Goal: Communication & Community: Participate in discussion

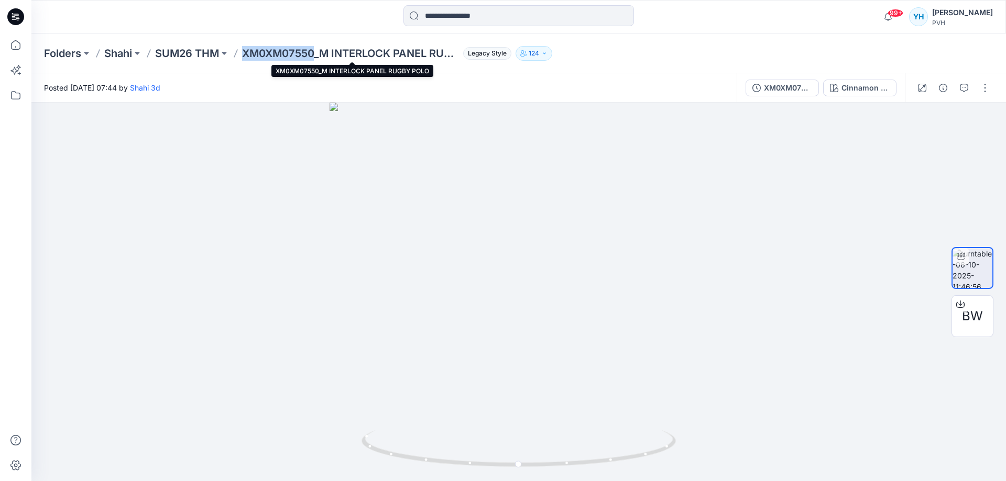
drag, startPoint x: 316, startPoint y: 51, endPoint x: 247, endPoint y: 49, distance: 69.7
click at [247, 49] on p "XM0XM07550_M INTERLOCK PANEL RUGBY POLO" at bounding box center [350, 53] width 217 height 15
copy p "XM0XM07550"
drag, startPoint x: 963, startPoint y: 90, endPoint x: 799, endPoint y: 141, distance: 171.5
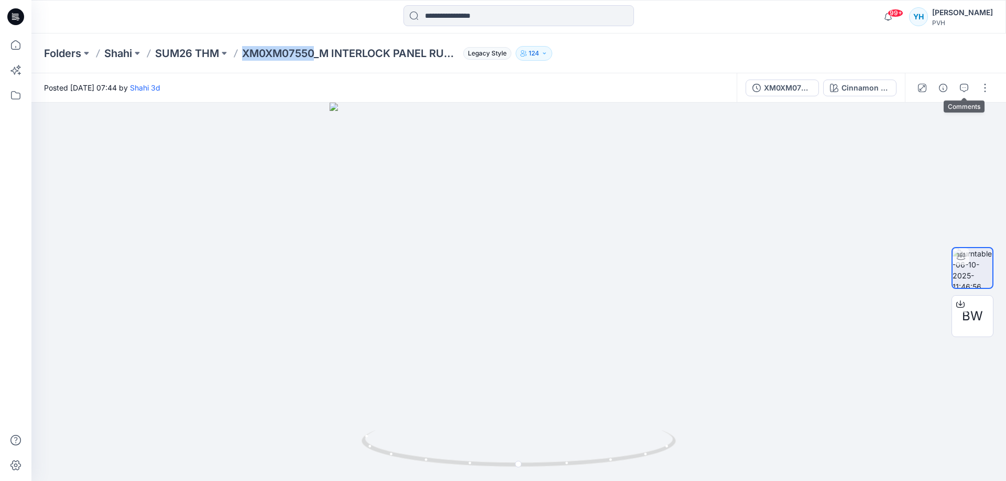
click at [962, 90] on icon "button" at bounding box center [964, 88] width 8 height 8
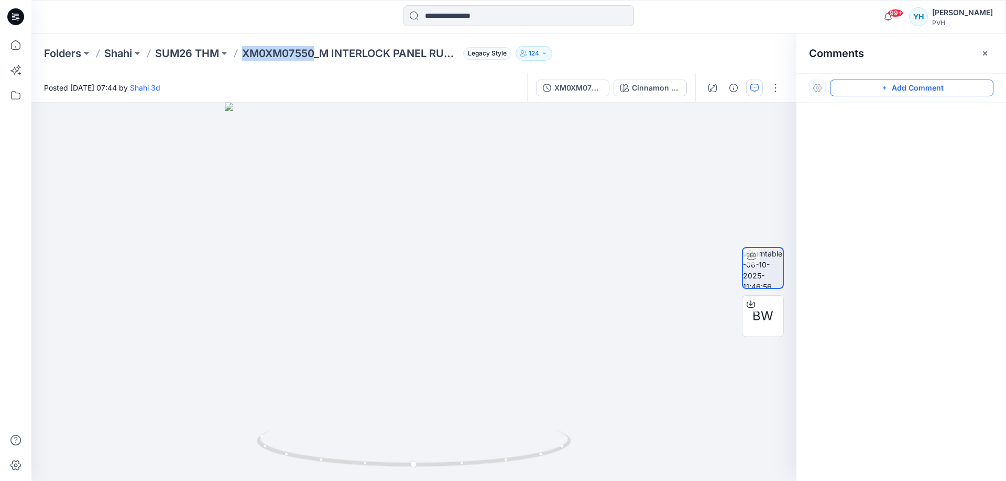
drag, startPoint x: 885, startPoint y: 85, endPoint x: 669, endPoint y: 131, distance: 221.2
click at [883, 85] on icon "button" at bounding box center [884, 88] width 8 height 8
click at [559, 152] on div "1" at bounding box center [413, 292] width 765 height 379
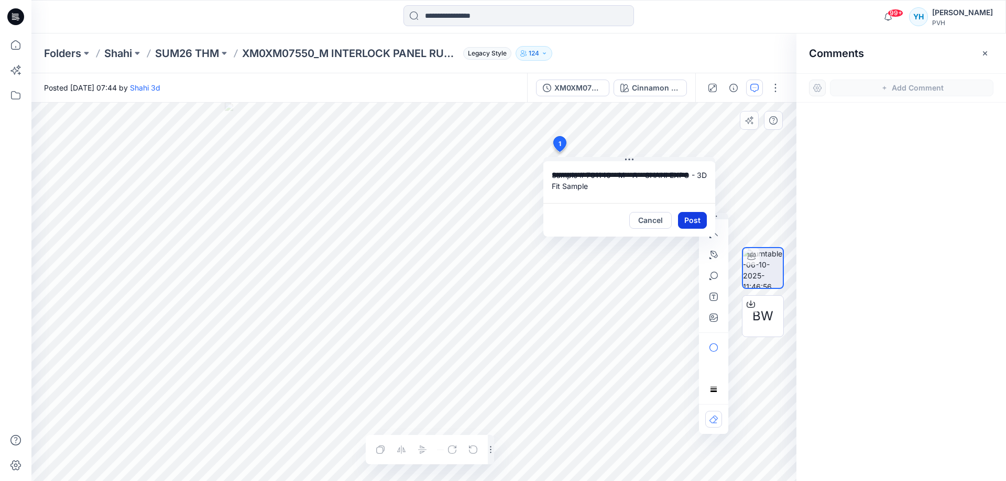
type textarea "**********"
click at [690, 220] on button "Post" at bounding box center [692, 220] width 29 height 17
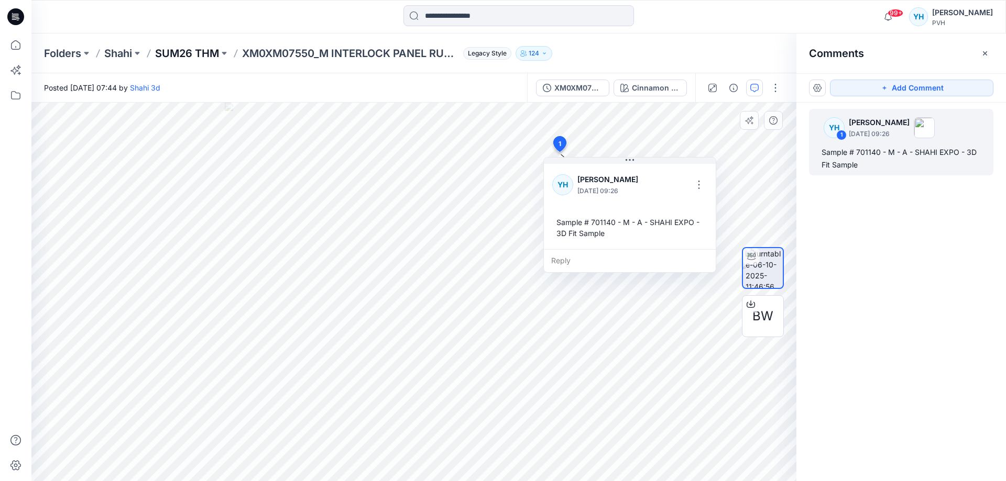
click at [204, 51] on p "SUM26 THM" at bounding box center [187, 53] width 64 height 15
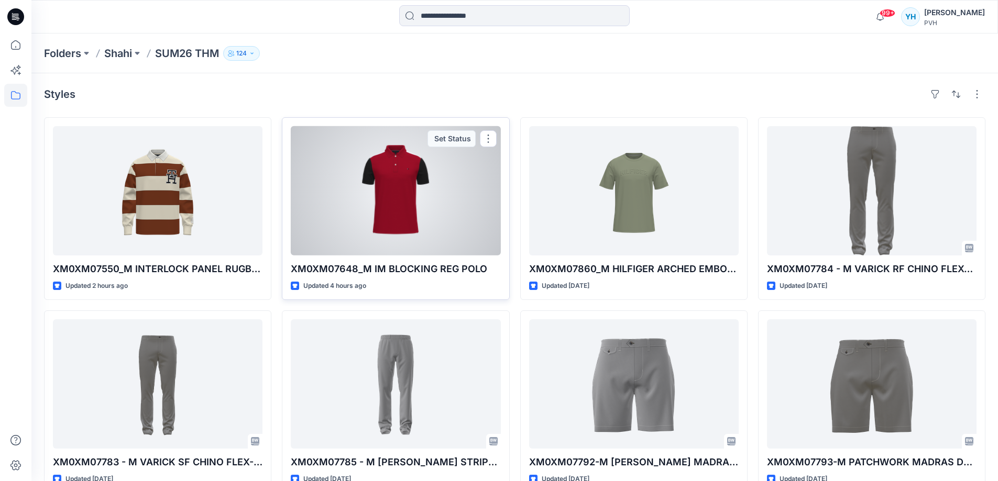
click at [394, 208] on div at bounding box center [396, 190] width 210 height 129
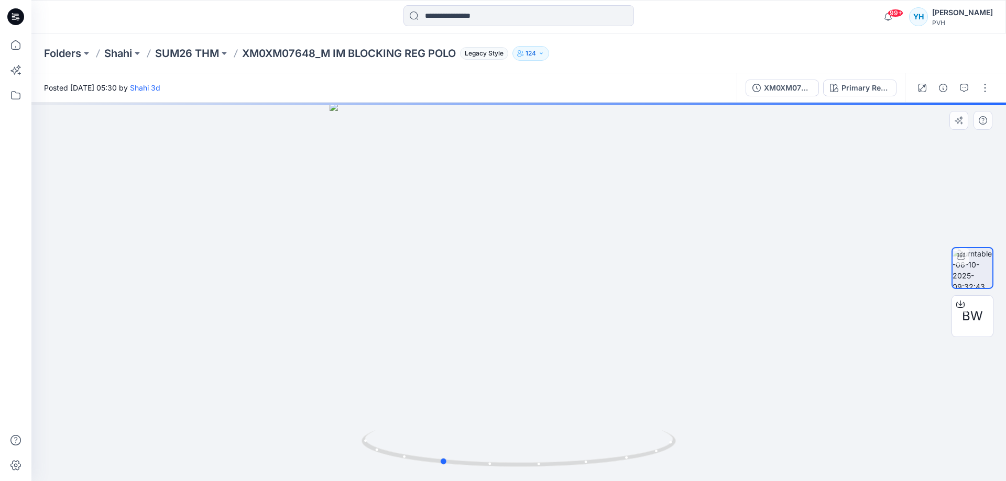
drag, startPoint x: 631, startPoint y: 276, endPoint x: 553, endPoint y: 280, distance: 77.6
click at [553, 280] on div at bounding box center [518, 292] width 974 height 379
drag, startPoint x: 316, startPoint y: 52, endPoint x: 245, endPoint y: 56, distance: 70.8
click at [245, 56] on p "XM0XM07648_M IM BLOCKING REG POLO" at bounding box center [349, 53] width 214 height 15
copy p "XM0XM07648"
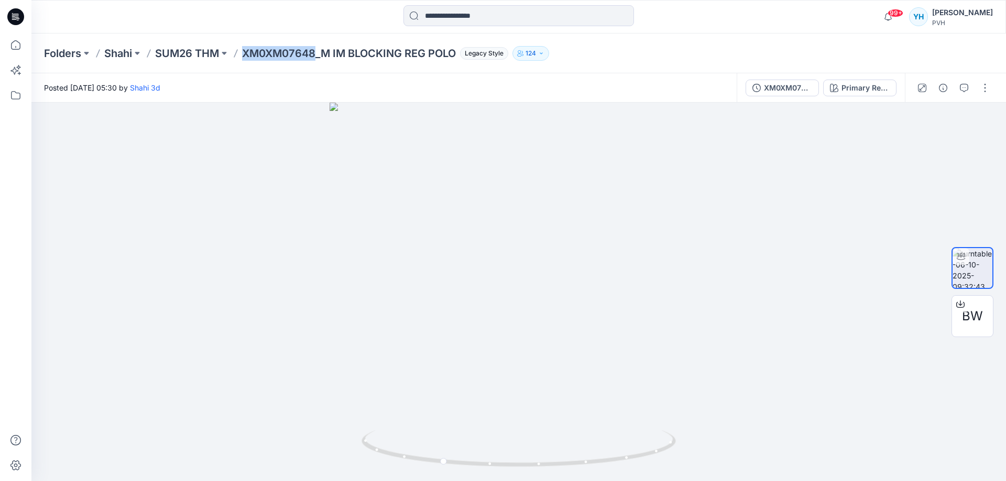
copy p "XM0XM07648"
click at [960, 90] on icon "button" at bounding box center [964, 88] width 8 height 8
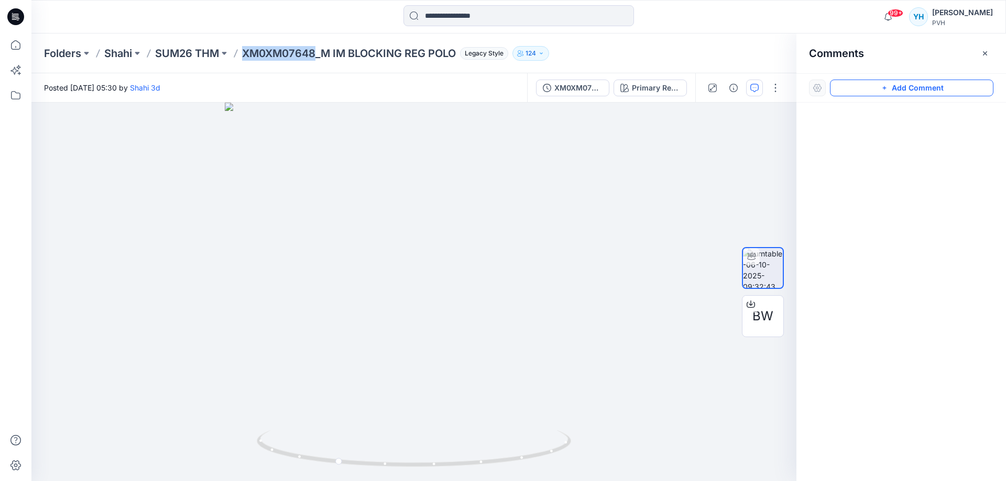
click at [859, 87] on button "Add Comment" at bounding box center [911, 88] width 163 height 17
click at [596, 168] on div "1" at bounding box center [413, 292] width 765 height 379
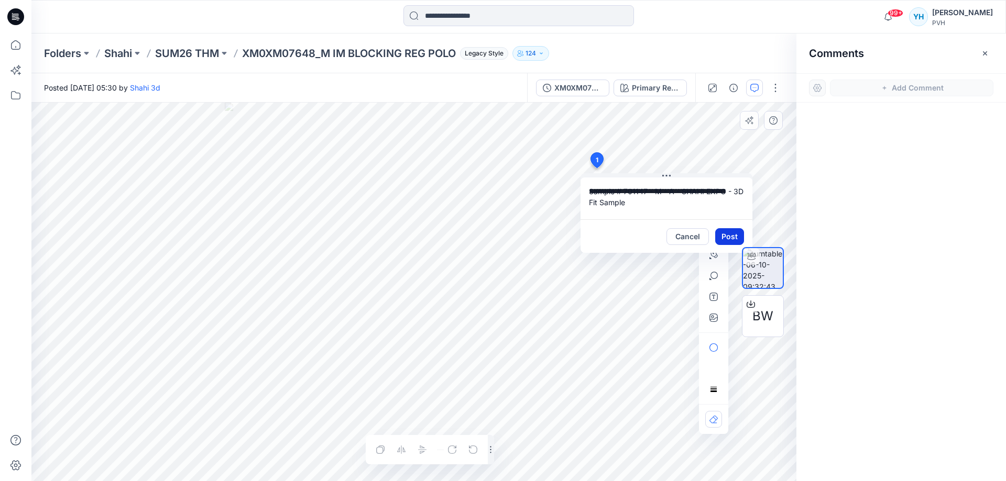
type textarea "**********"
drag, startPoint x: 727, startPoint y: 236, endPoint x: 634, endPoint y: 190, distance: 103.1
click at [725, 235] on button "Post" at bounding box center [729, 236] width 29 height 17
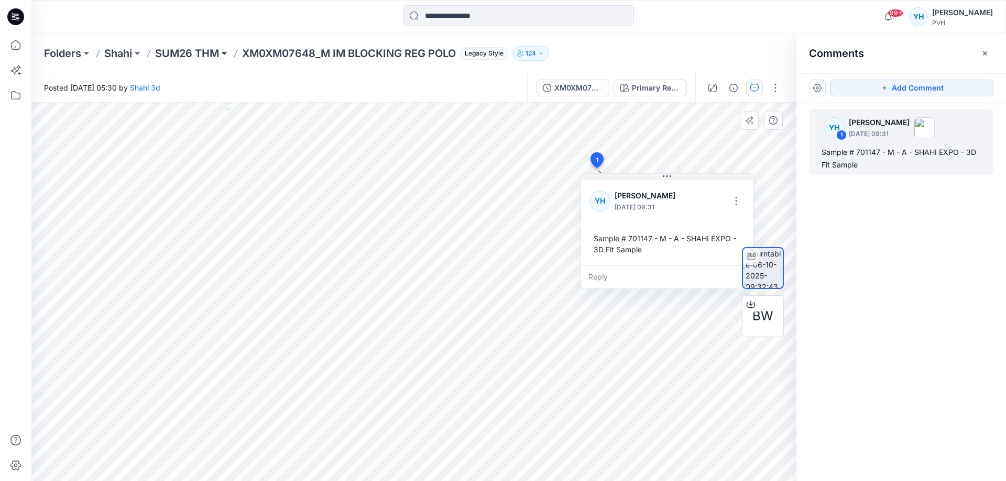
click at [226, 53] on button at bounding box center [224, 53] width 10 height 15
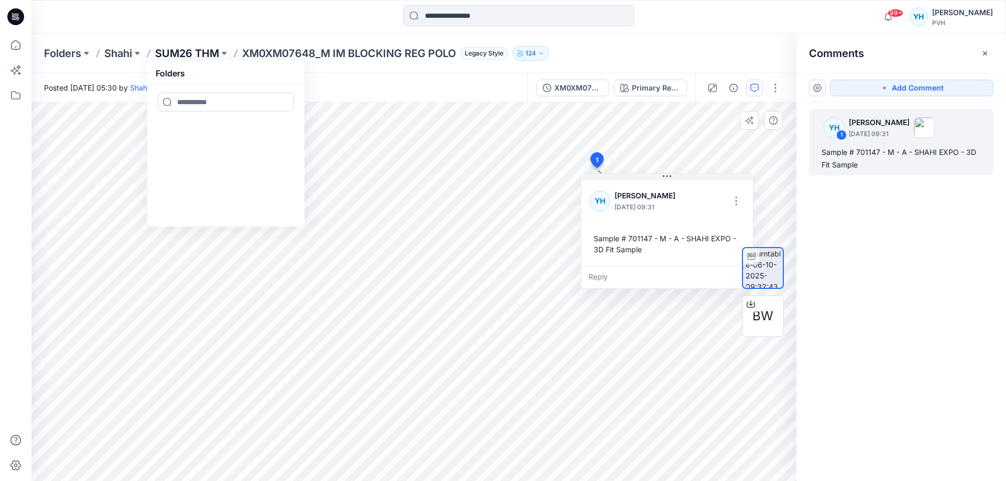
click at [198, 53] on p "SUM26 THM" at bounding box center [187, 53] width 64 height 15
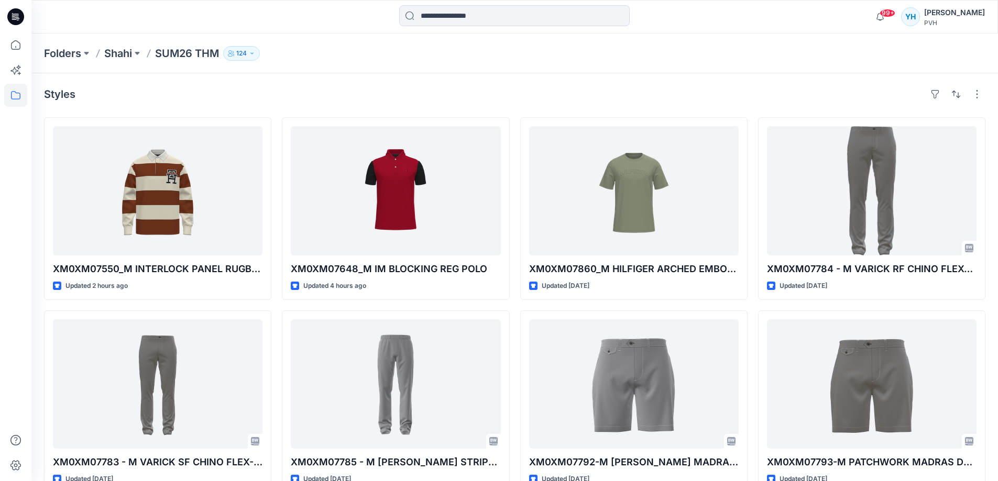
scroll to position [25, 0]
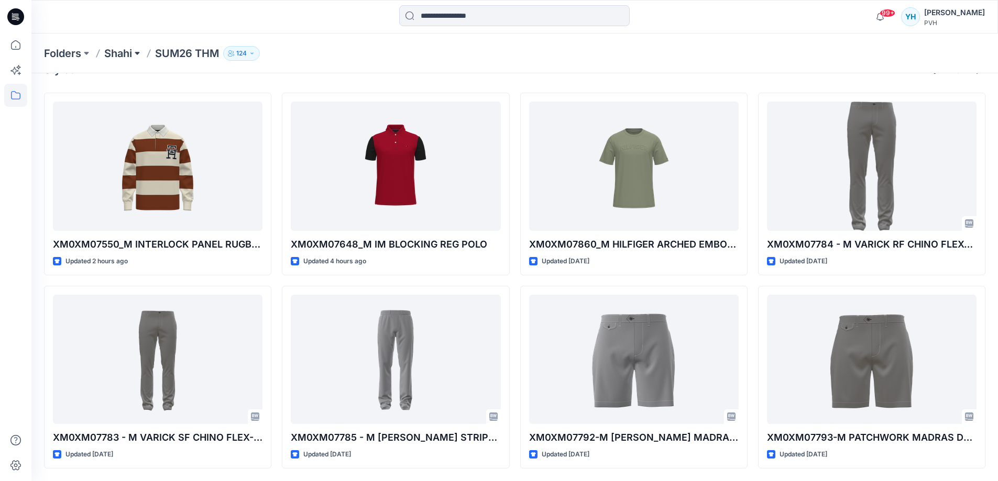
click at [133, 56] on button at bounding box center [137, 53] width 10 height 15
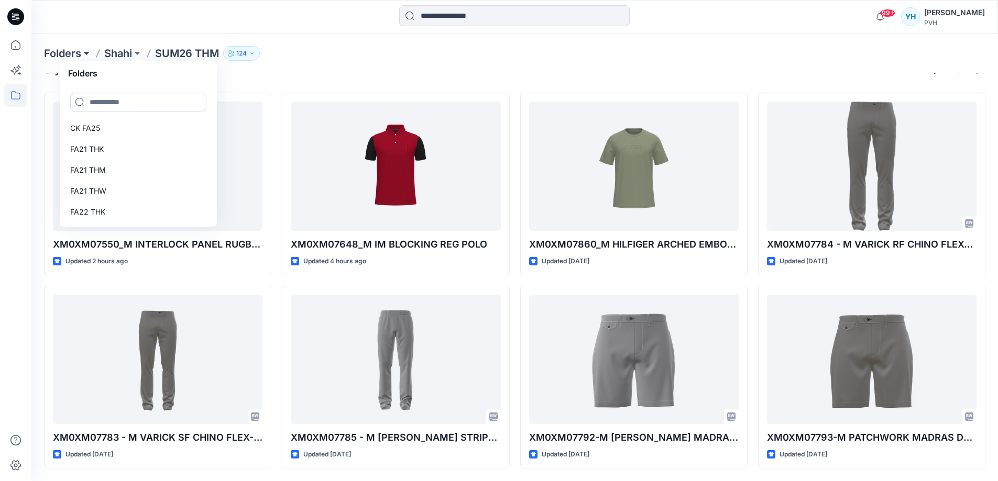
click at [87, 56] on button at bounding box center [86, 53] width 10 height 15
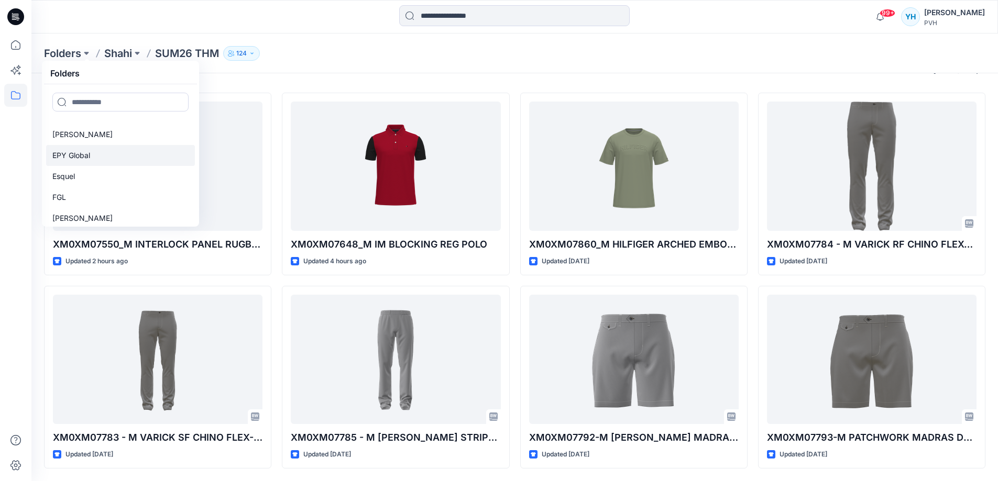
click at [83, 156] on p "EPY Global" at bounding box center [71, 155] width 38 height 13
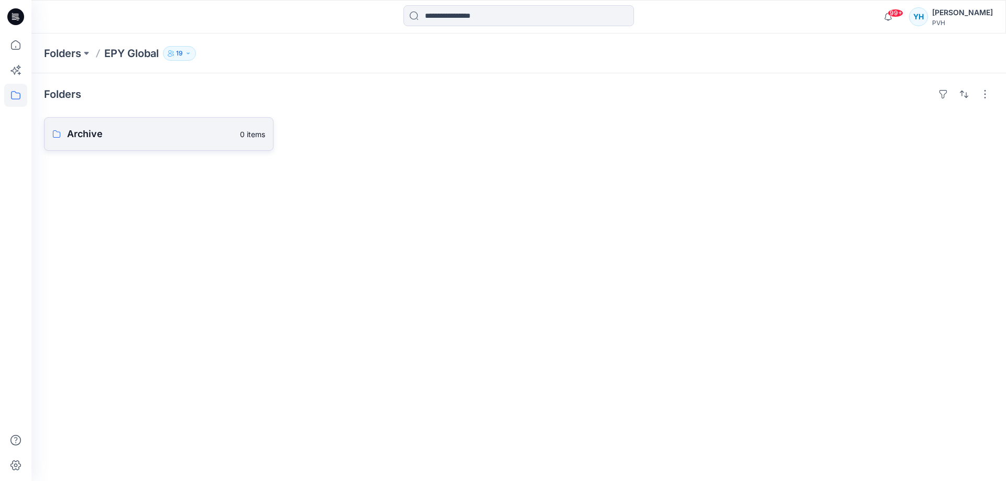
click at [250, 137] on p "0 items" at bounding box center [252, 134] width 25 height 11
click at [165, 54] on button at bounding box center [164, 53] width 10 height 15
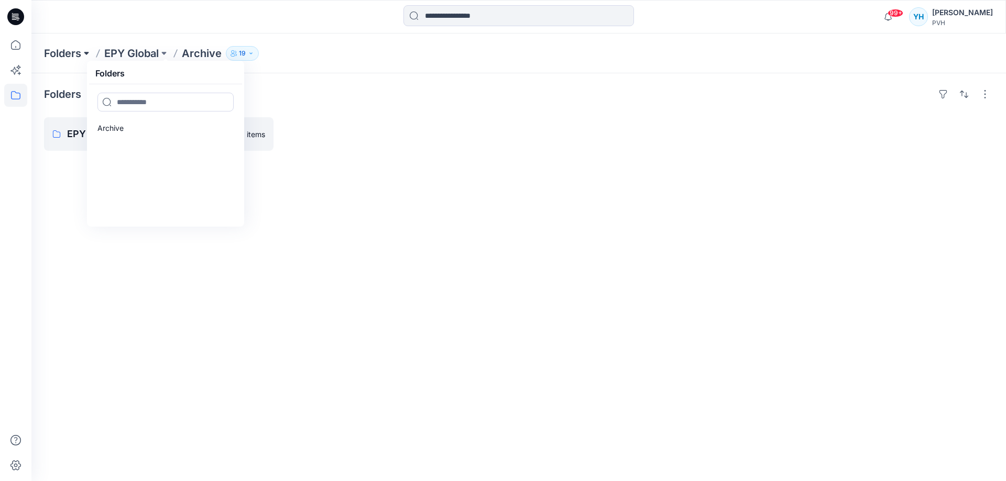
click at [85, 55] on button at bounding box center [86, 53] width 10 height 15
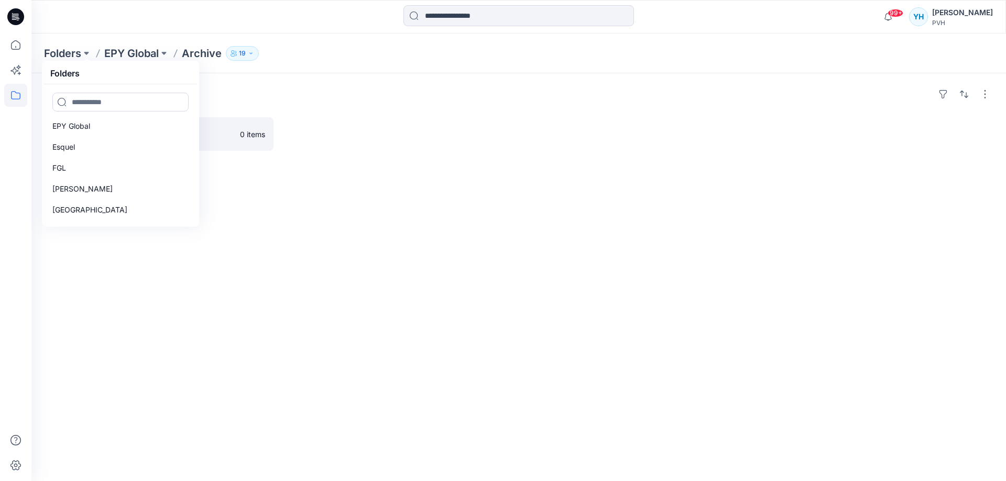
scroll to position [151, 0]
click at [59, 169] on p "FGL" at bounding box center [59, 166] width 14 height 13
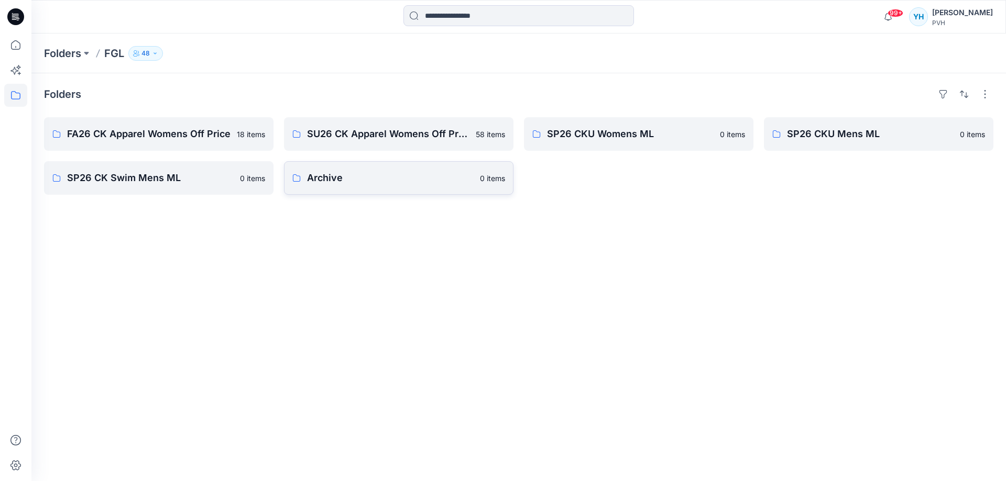
click at [496, 174] on p "0 items" at bounding box center [492, 178] width 25 height 11
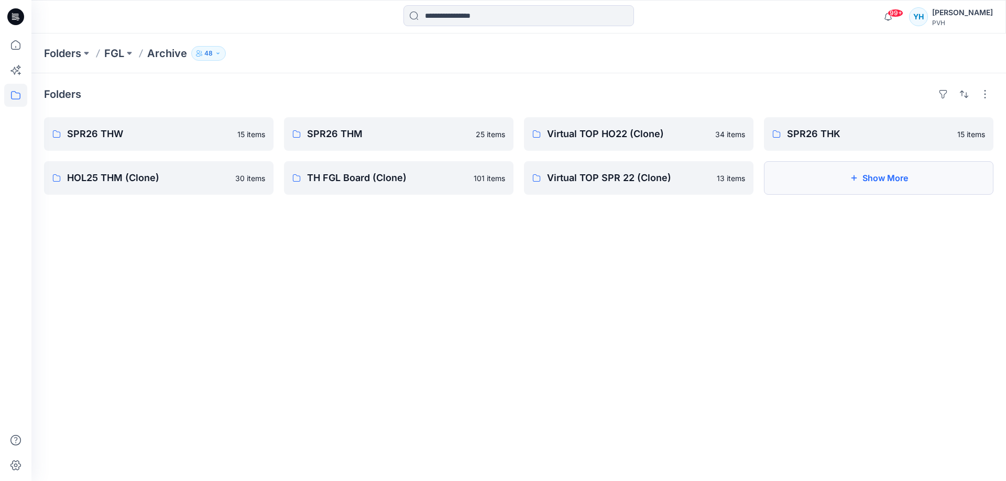
click at [866, 179] on button "Show More" at bounding box center [878, 178] width 229 height 34
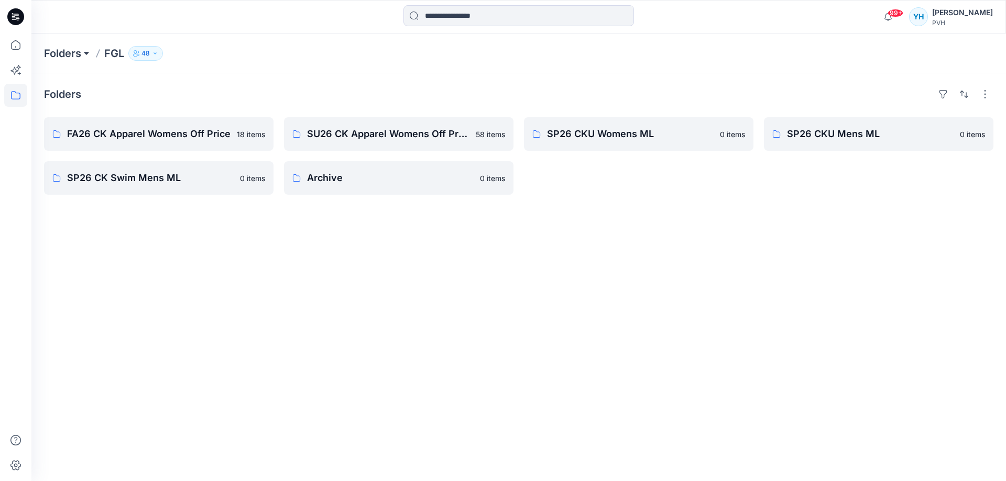
click at [84, 53] on button at bounding box center [86, 53] width 10 height 15
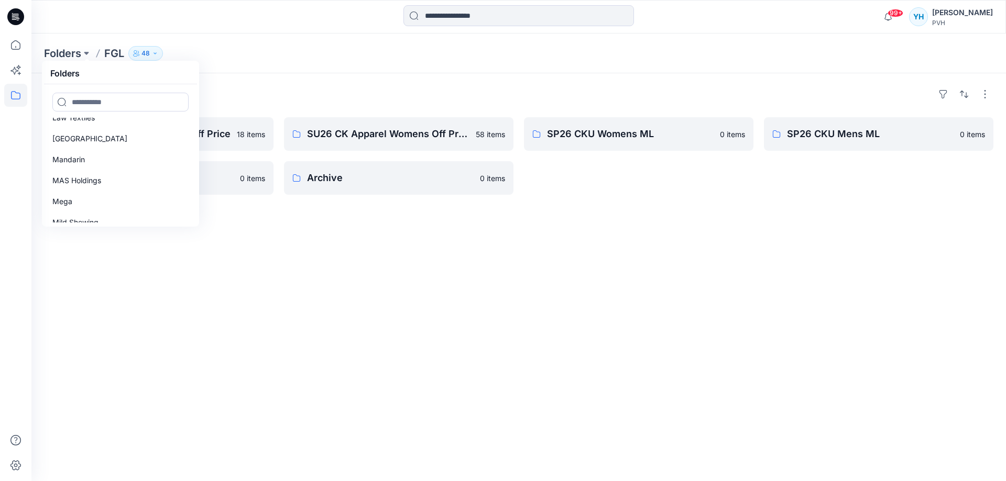
scroll to position [396, 0]
click at [92, 173] on p "MAS Holdings" at bounding box center [76, 172] width 49 height 13
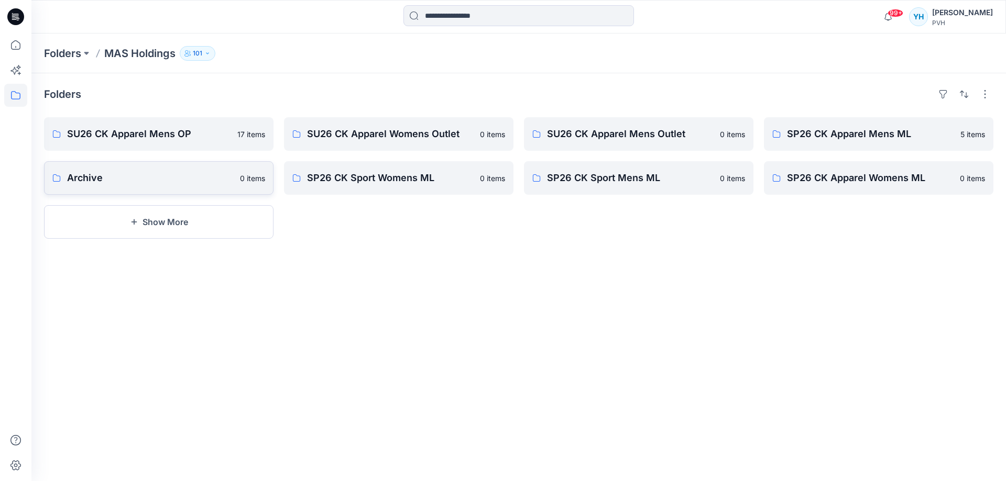
click at [232, 188] on link "Archive 0 items" at bounding box center [158, 178] width 229 height 34
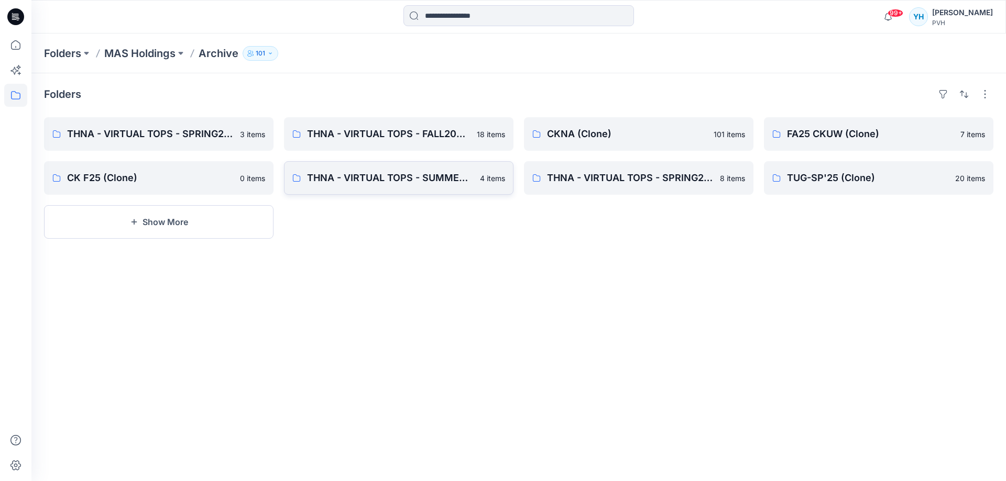
click at [447, 188] on link "THNA - VIRTUAL TOPS - SUMMER2025 (Clone) 4 items" at bounding box center [398, 178] width 229 height 34
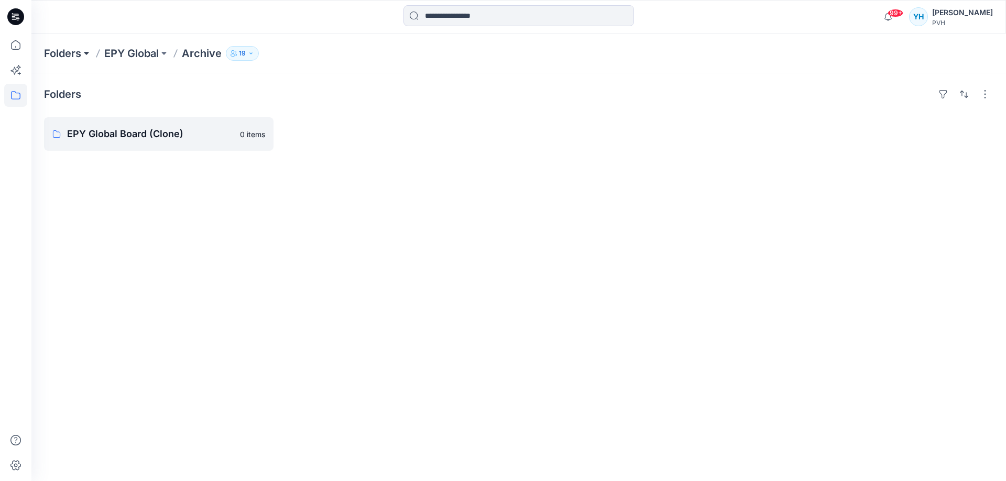
click at [86, 56] on button at bounding box center [86, 53] width 10 height 15
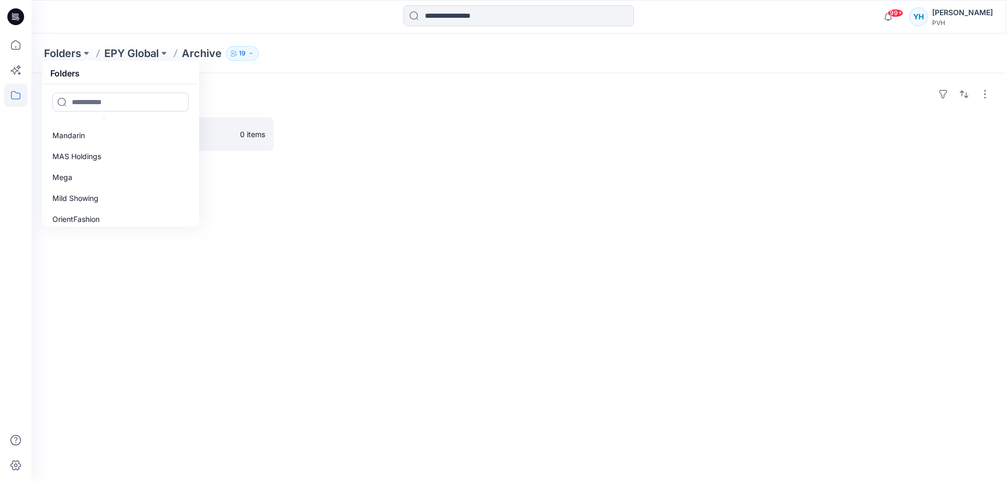
scroll to position [429, 0]
drag, startPoint x: 195, startPoint y: 188, endPoint x: 195, endPoint y: 202, distance: 14.2
click at [195, 202] on div "AKR Bosideng Brandix Busana continental DEKKO Eastman EPY Global Esquel FGL Fu …" at bounding box center [120, 154] width 153 height 140
click at [127, 172] on link "Pearl_Global" at bounding box center [120, 172] width 149 height 21
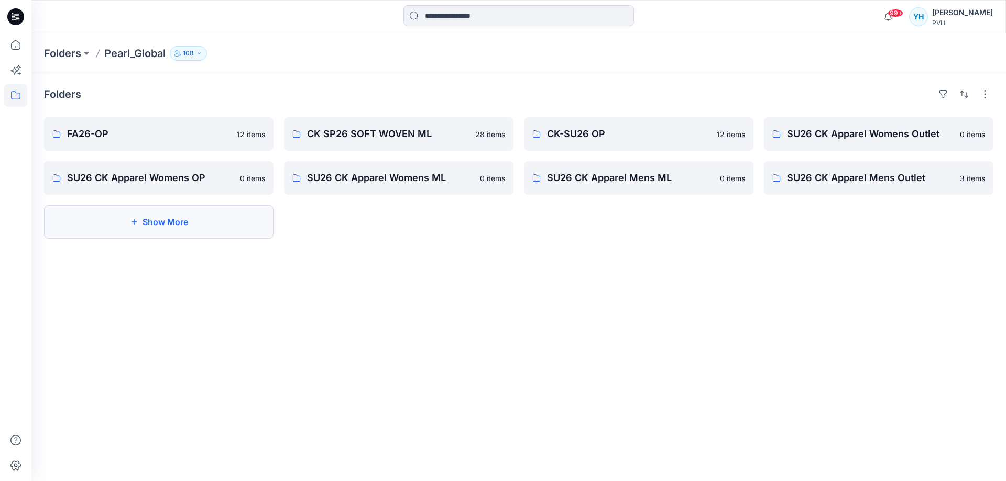
click at [196, 224] on button "Show More" at bounding box center [158, 222] width 229 height 34
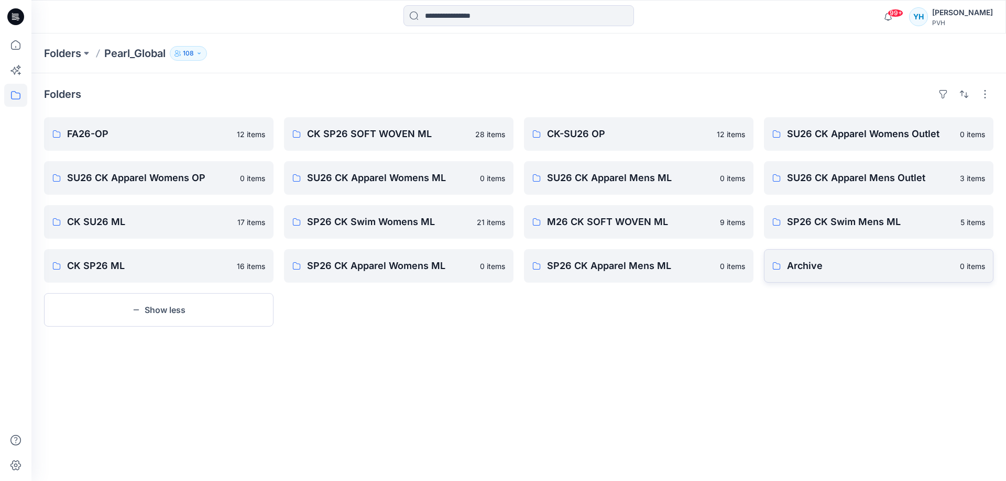
click at [840, 267] on p "Archive" at bounding box center [870, 266] width 167 height 15
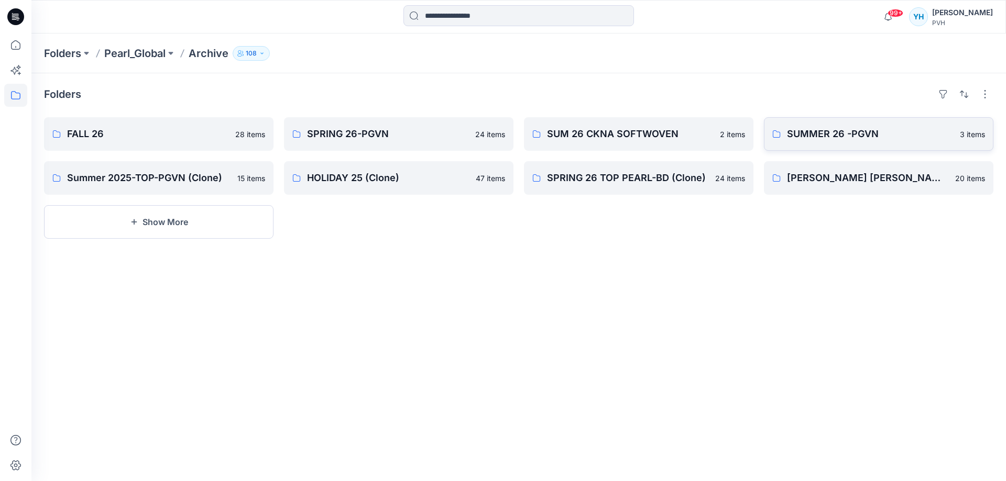
click at [844, 129] on p "SUMMER 26 -PGVN" at bounding box center [870, 134] width 167 height 15
click at [218, 131] on p "FALL 26" at bounding box center [148, 134] width 162 height 15
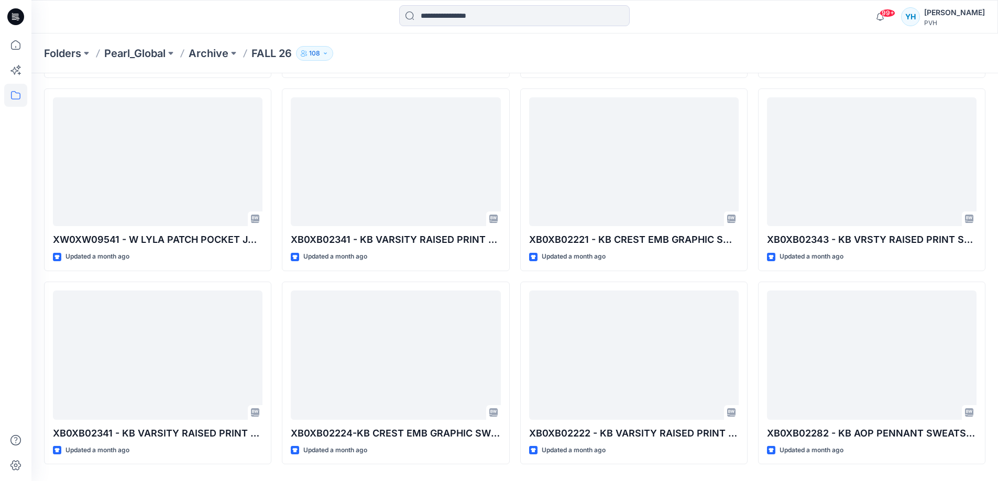
scroll to position [809, 0]
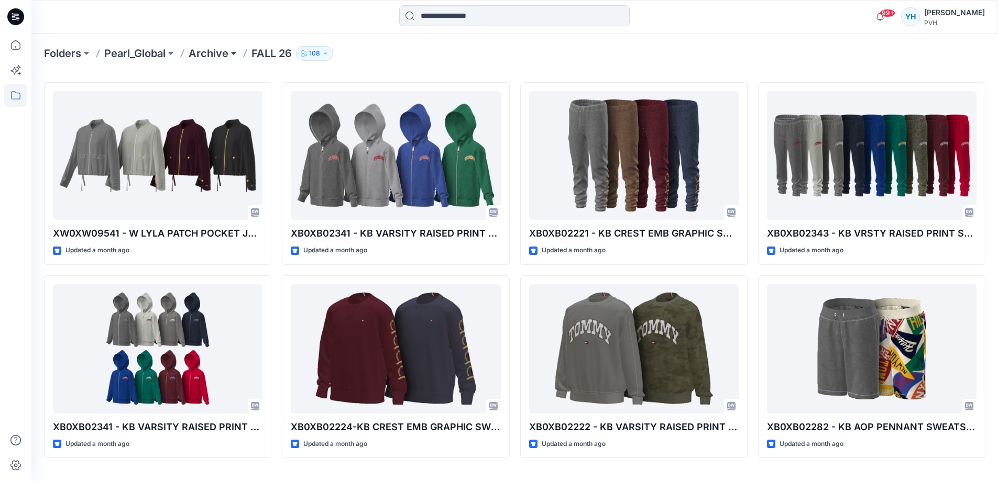
click at [235, 56] on button at bounding box center [233, 53] width 10 height 15
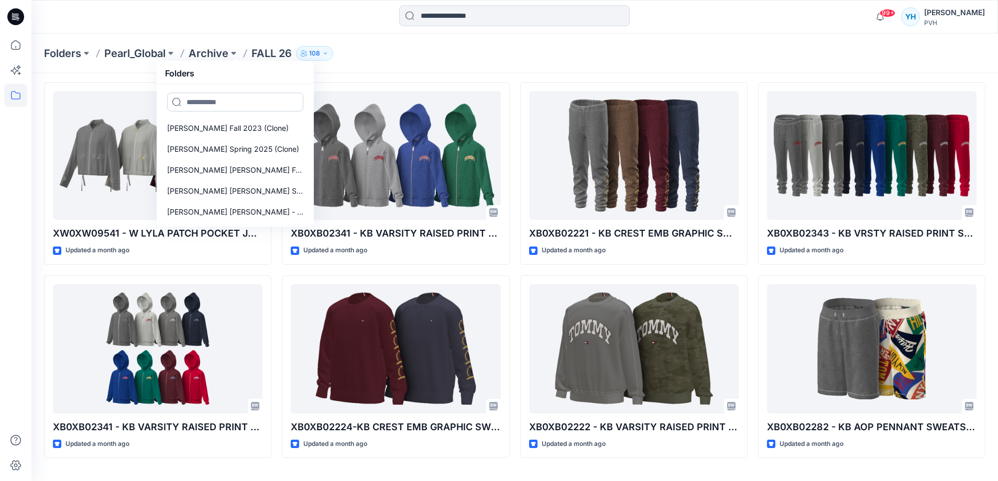
click at [280, 100] on input at bounding box center [235, 102] width 136 height 19
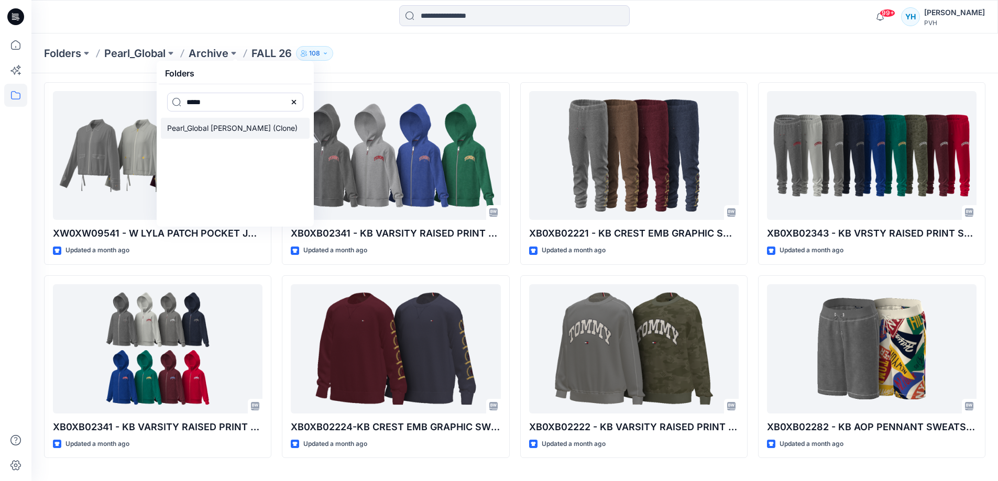
type input "*****"
click at [266, 130] on link "Pearl_Global Tommy (Clone)" at bounding box center [235, 128] width 149 height 21
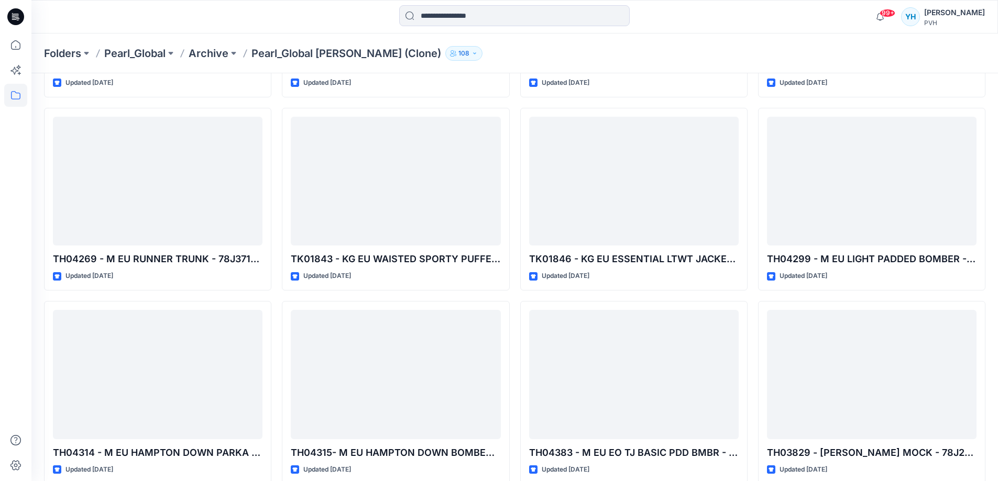
scroll to position [836, 0]
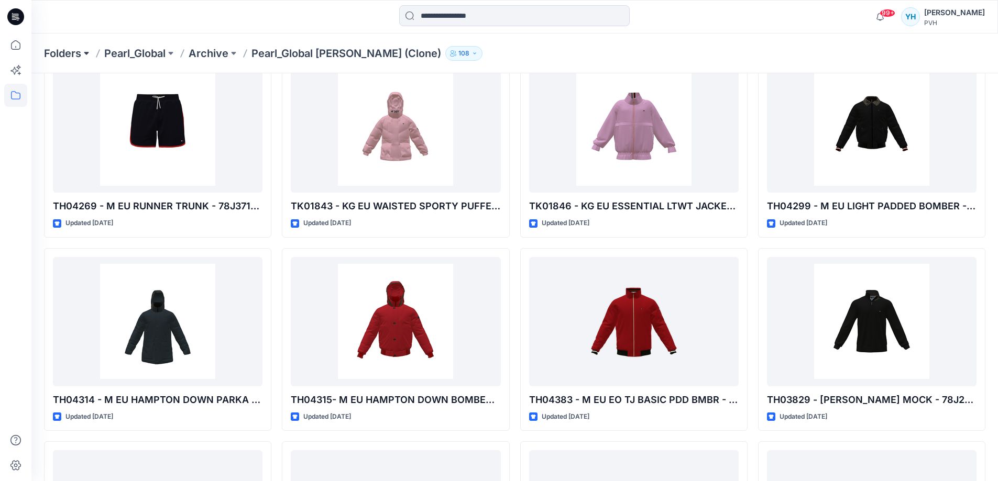
click at [89, 54] on button at bounding box center [86, 53] width 10 height 15
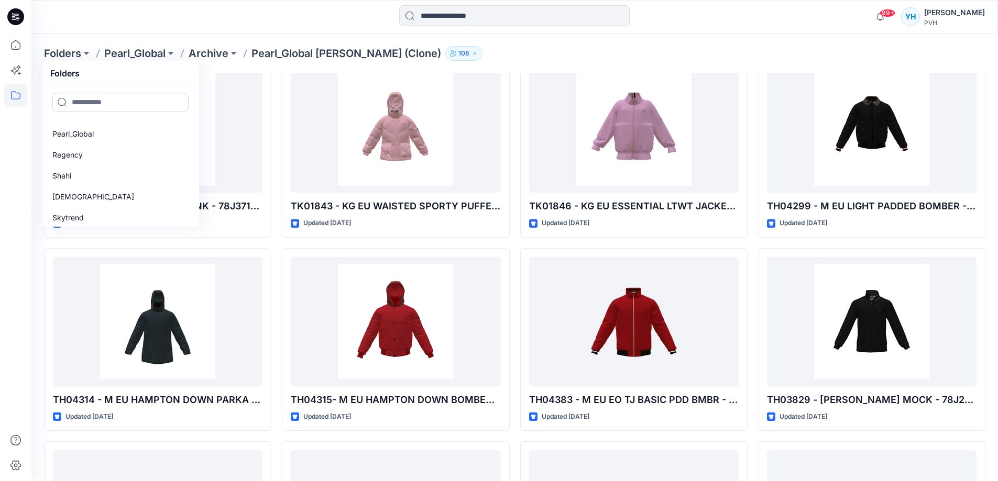
scroll to position [564, 0]
click at [90, 172] on link "Shahi" at bounding box center [120, 171] width 149 height 21
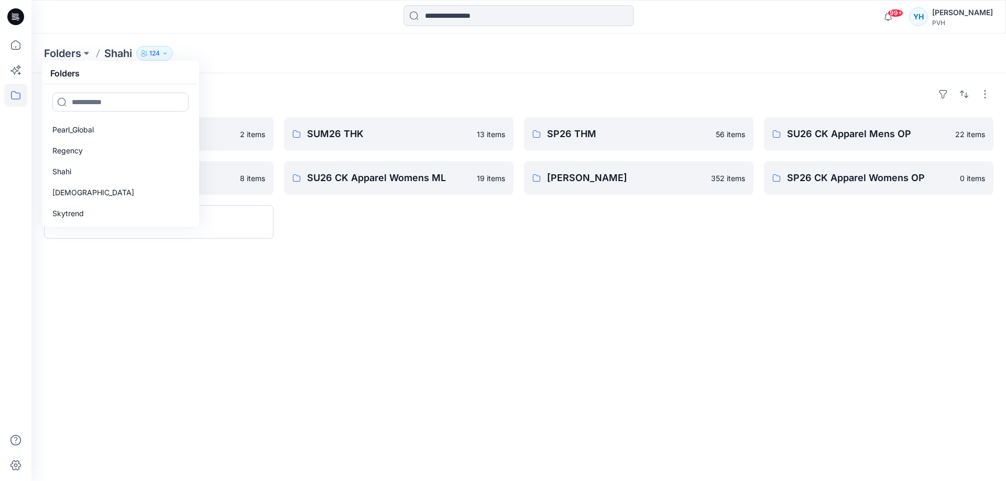
click at [434, 330] on div "Folders SUM26THW 2 items SUM26 THM 8 items Show More SUM26 THK 13 items SU26 CK…" at bounding box center [518, 277] width 974 height 408
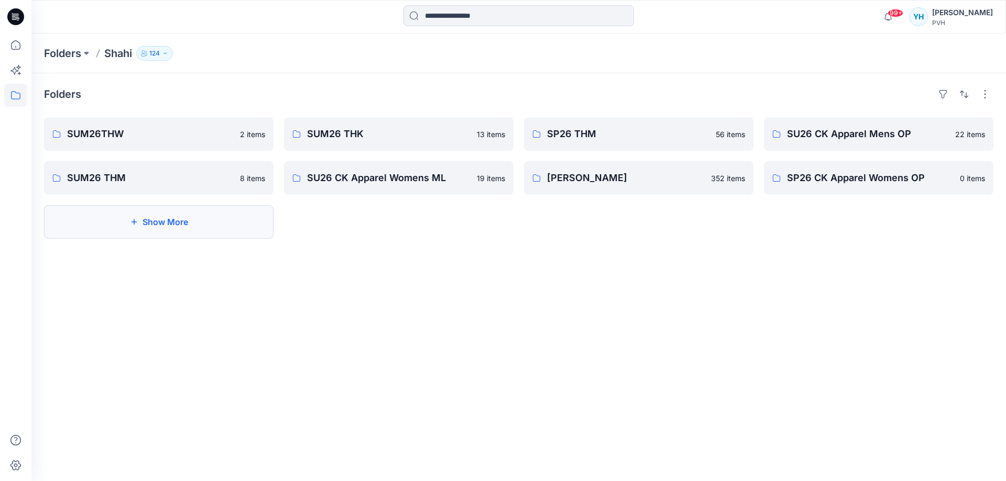
click at [182, 213] on button "Show More" at bounding box center [158, 222] width 229 height 34
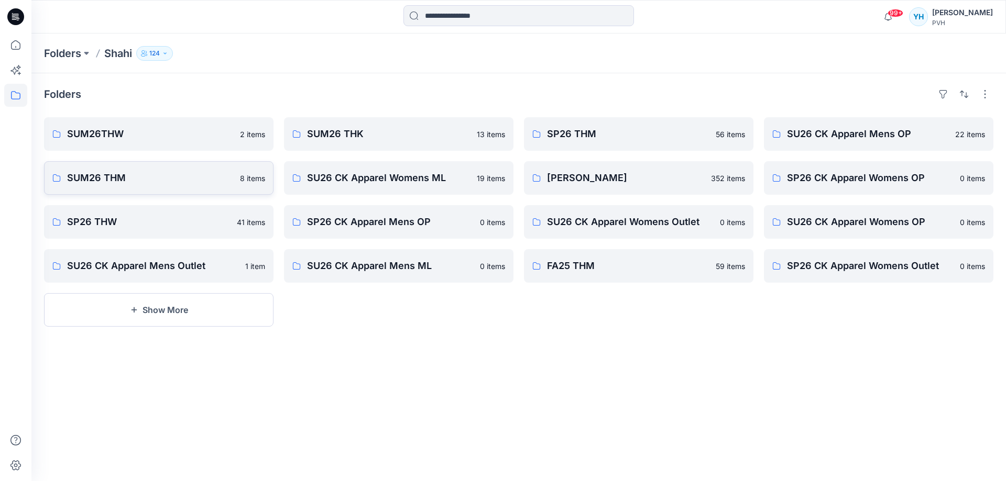
click at [262, 183] on p "8 items" at bounding box center [252, 178] width 25 height 11
click at [166, 133] on p "SUM26THW" at bounding box center [150, 134] width 167 height 15
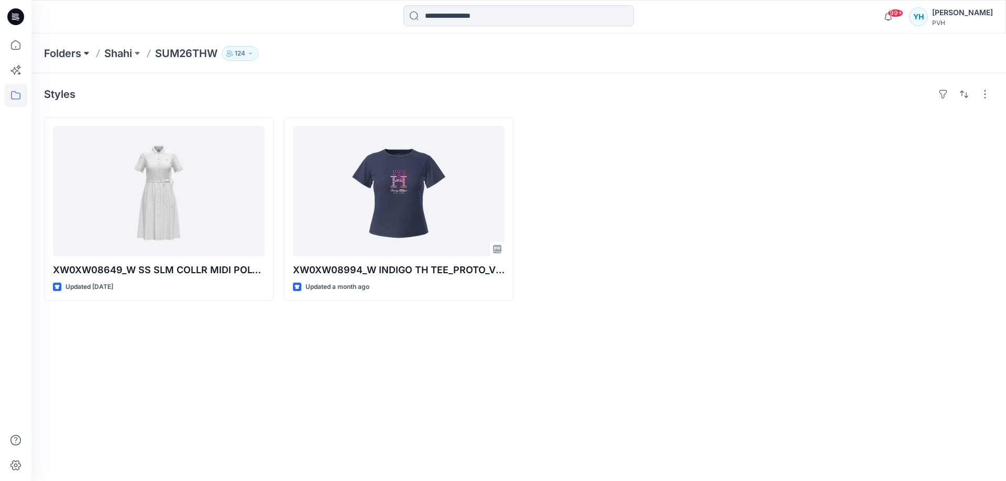
click at [86, 54] on button at bounding box center [86, 53] width 10 height 15
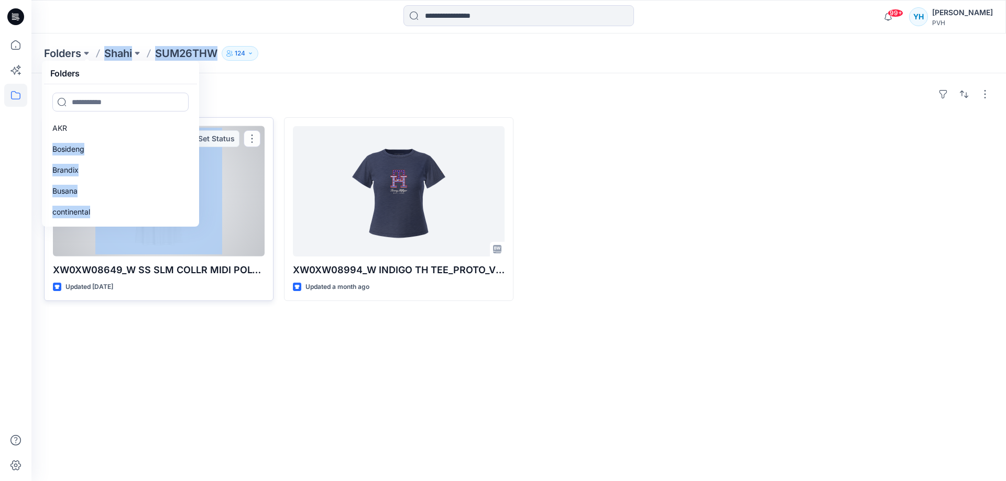
drag, startPoint x: 195, startPoint y: 123, endPoint x: 199, endPoint y: 149, distance: 26.5
click at [199, 149] on div "Folders Folders AKR Bosideng Brandix Busana continental DEKKO Eastman EPY Globa…" at bounding box center [518, 258] width 974 height 448
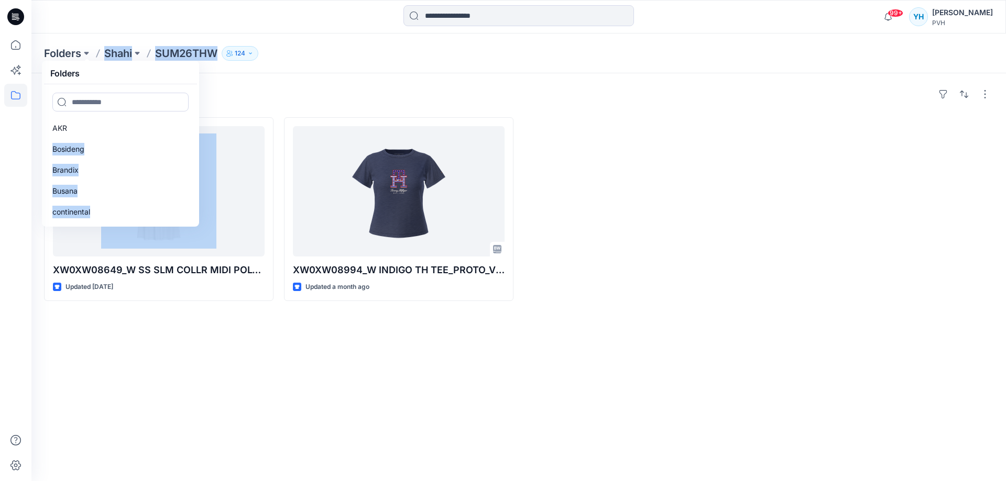
click at [292, 96] on div "Styles" at bounding box center [518, 94] width 949 height 17
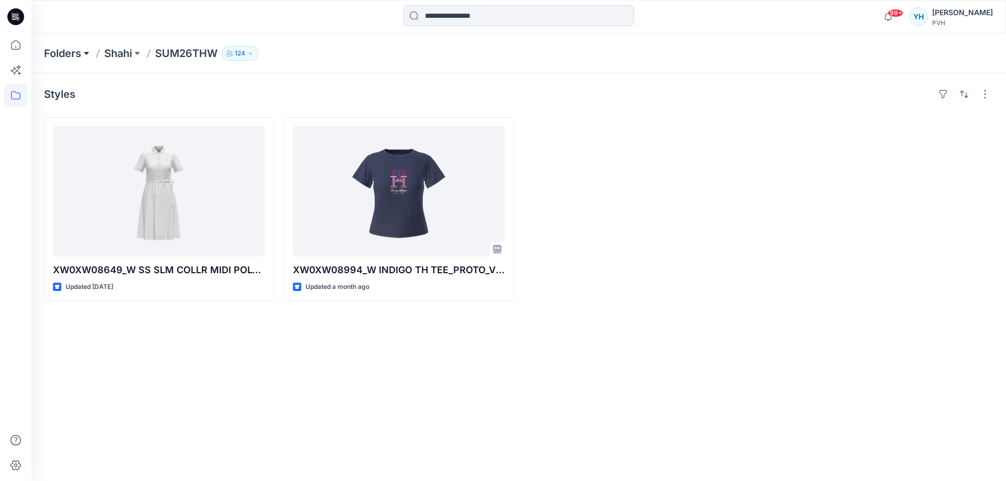
click at [86, 57] on button at bounding box center [86, 53] width 10 height 15
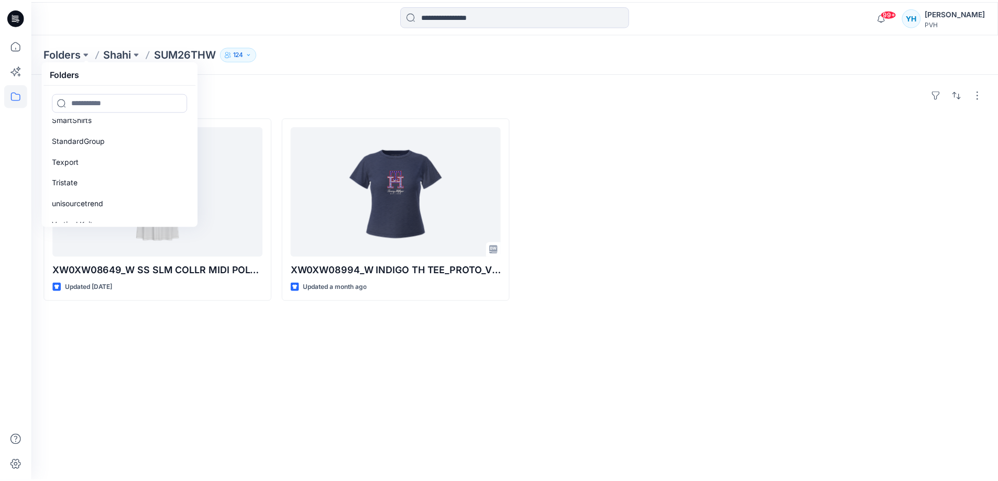
scroll to position [691, 0]
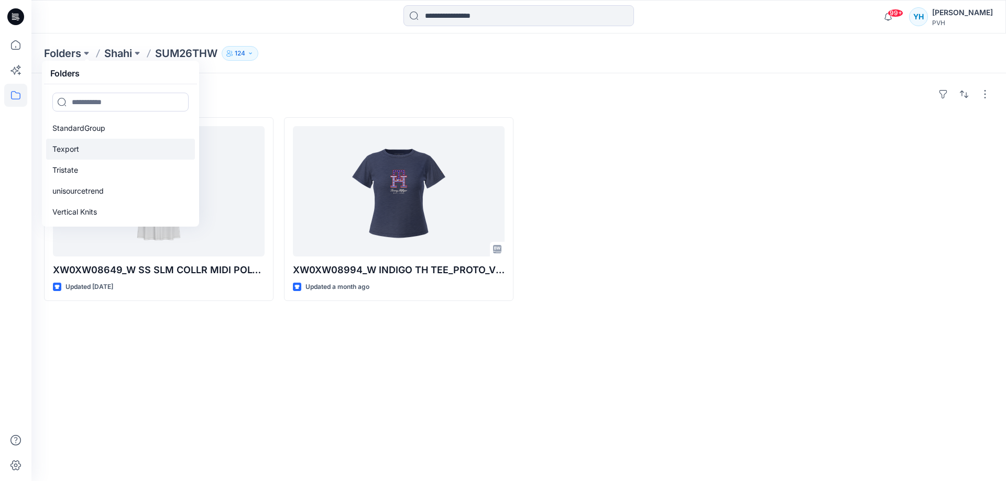
click at [64, 145] on p "Texport" at bounding box center [65, 149] width 27 height 13
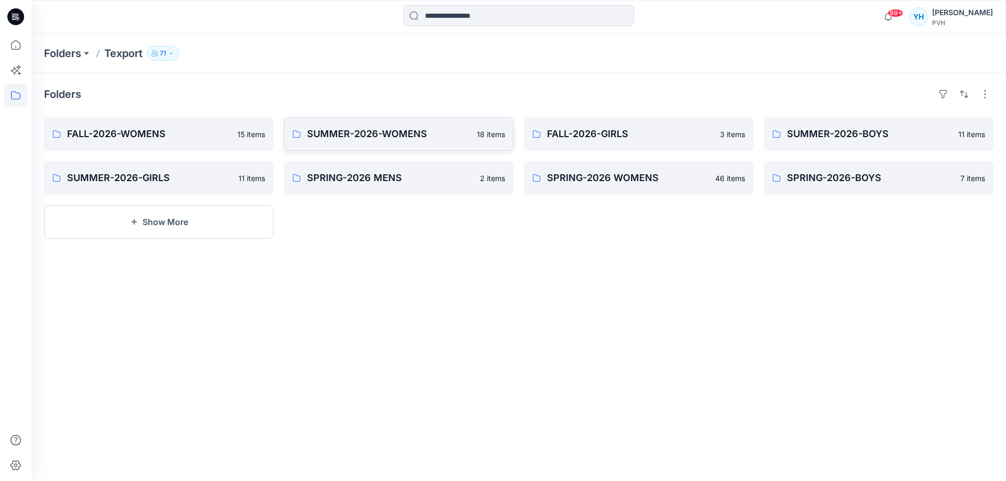
click at [468, 137] on p "SUMMER-2026-WOMENS" at bounding box center [388, 134] width 163 height 15
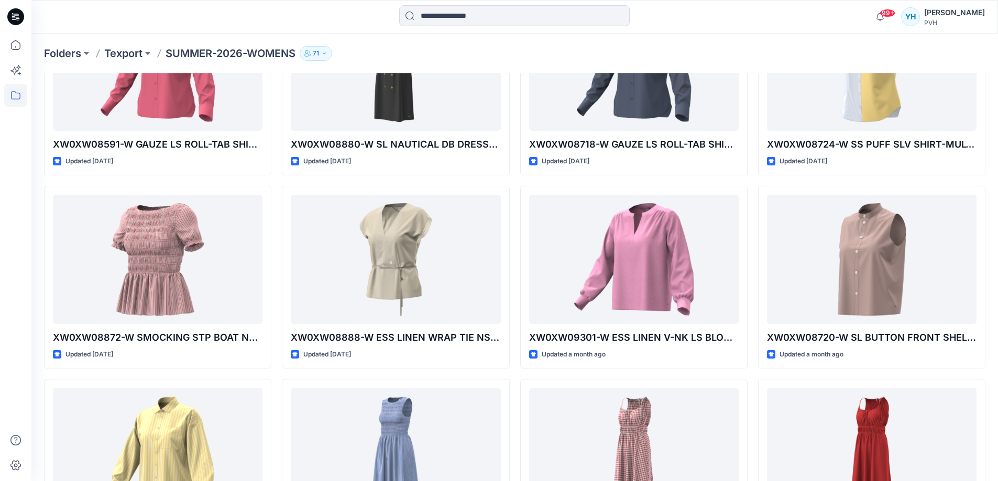
scroll to position [117, 0]
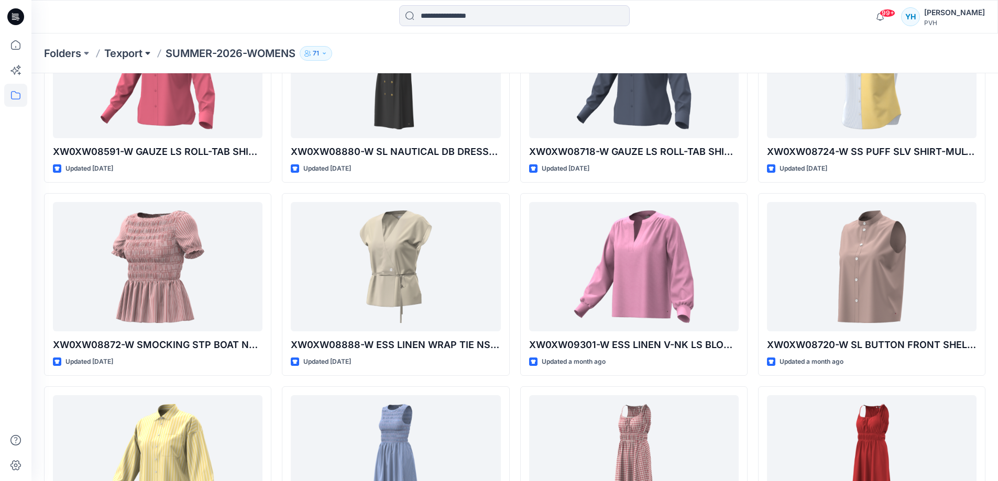
click at [150, 53] on button at bounding box center [147, 53] width 10 height 15
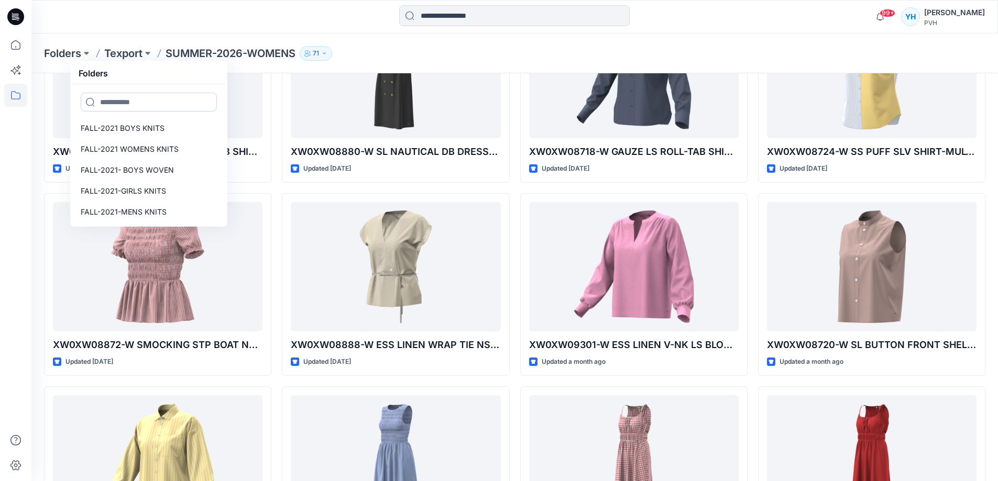
click at [170, 108] on input at bounding box center [149, 102] width 136 height 19
type input "******"
click at [154, 103] on input "******" at bounding box center [149, 102] width 136 height 19
drag, startPoint x: 223, startPoint y: 206, endPoint x: 225, endPoint y: 189, distance: 17.9
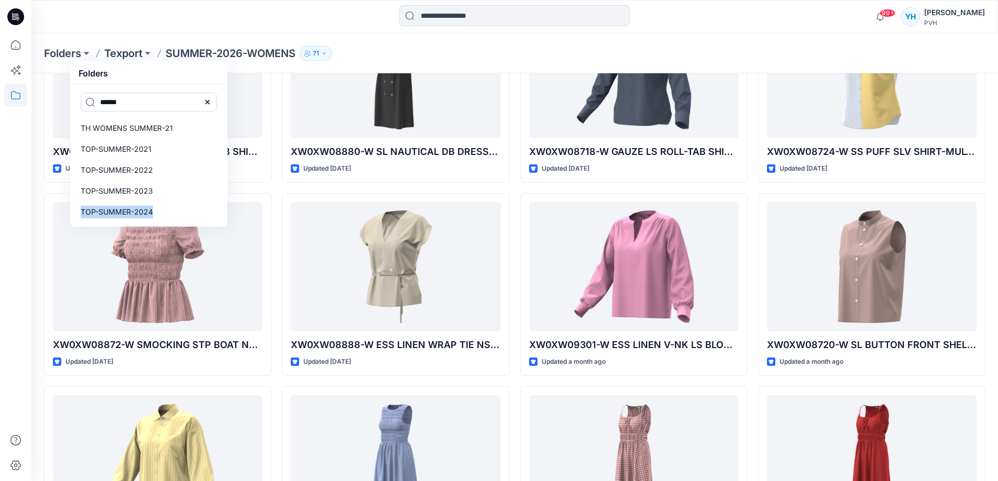
click at [225, 189] on div "****** SUMMER-2022 WOMENS SUMMER-2022 -BOYS SUMMER-2022 GIRLS SUMMER-2022-MENS …" at bounding box center [148, 154] width 153 height 140
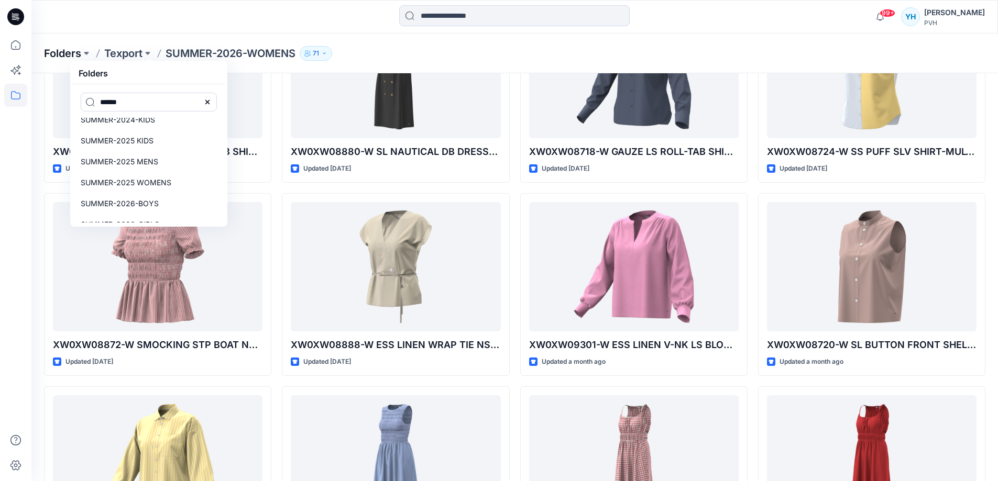
click at [67, 55] on p "Folders" at bounding box center [62, 53] width 37 height 15
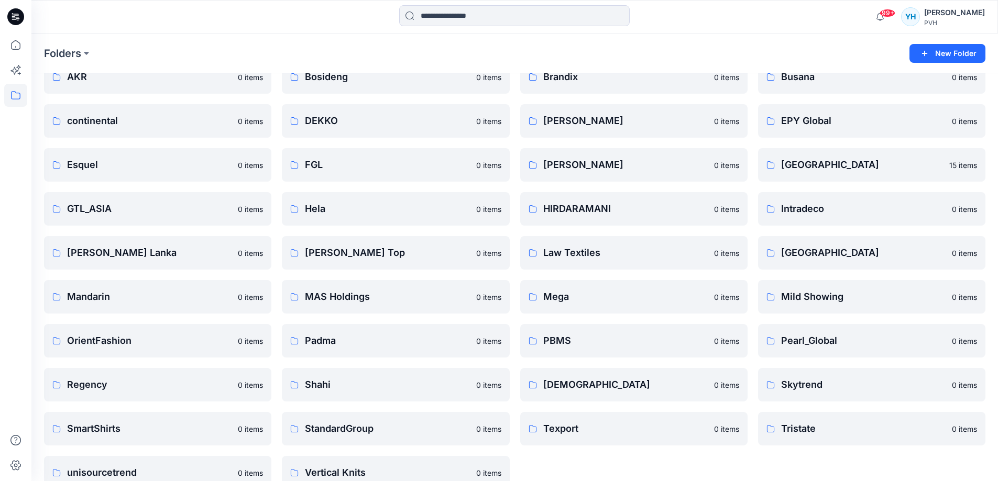
scroll to position [76, 0]
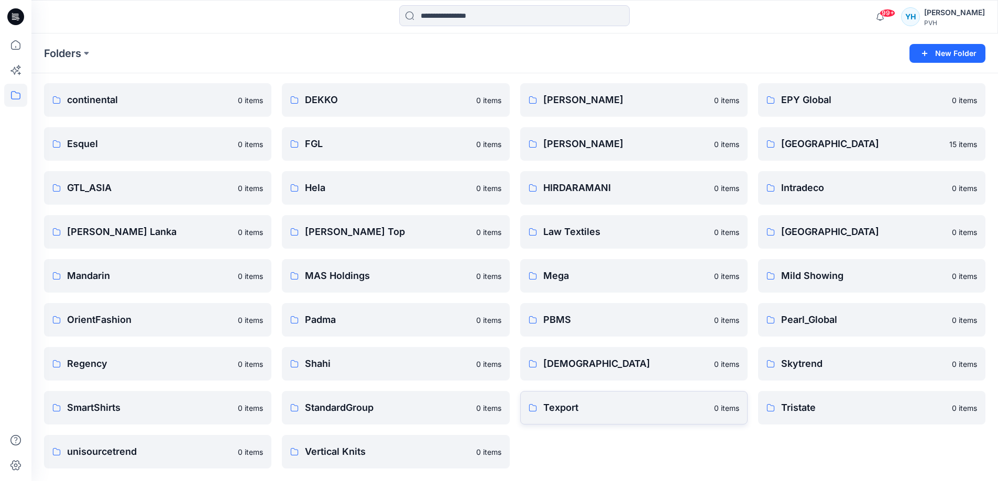
click at [620, 403] on p "Texport" at bounding box center [625, 408] width 164 height 15
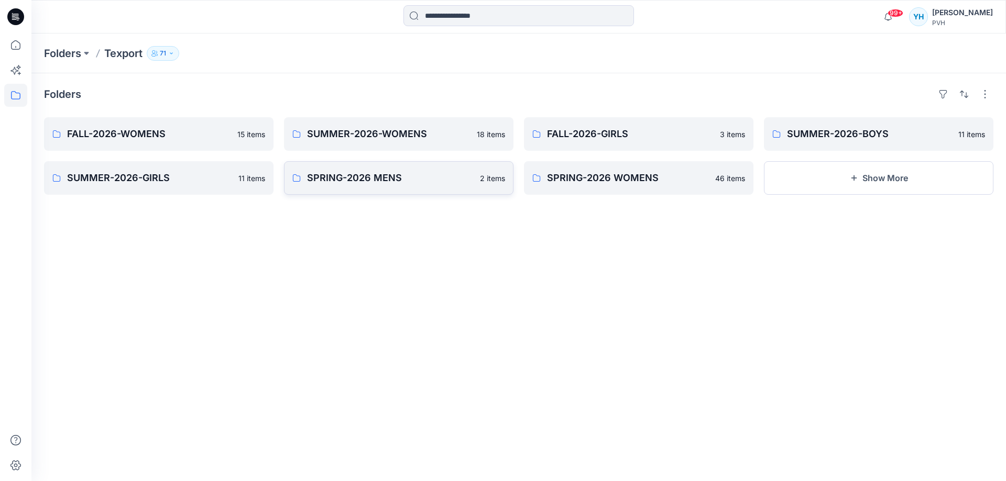
click at [324, 187] on link "SPRING-2026 MENS 2 items" at bounding box center [398, 178] width 229 height 34
click at [906, 181] on button "Show More" at bounding box center [878, 178] width 229 height 34
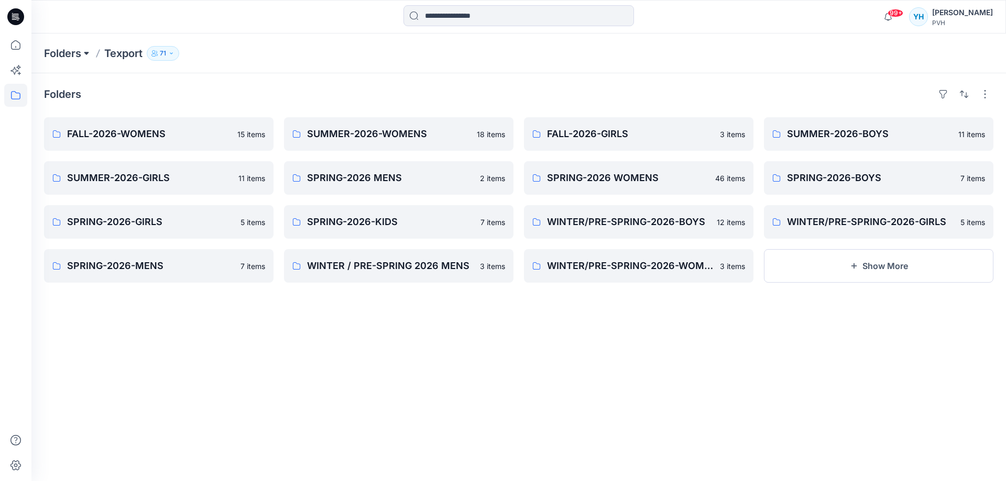
click at [86, 57] on button at bounding box center [86, 53] width 10 height 15
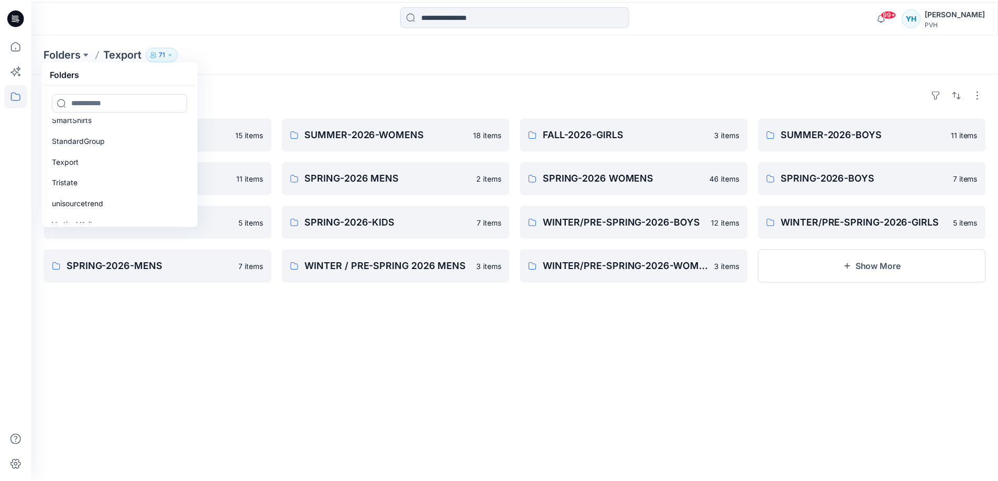
scroll to position [691, 0]
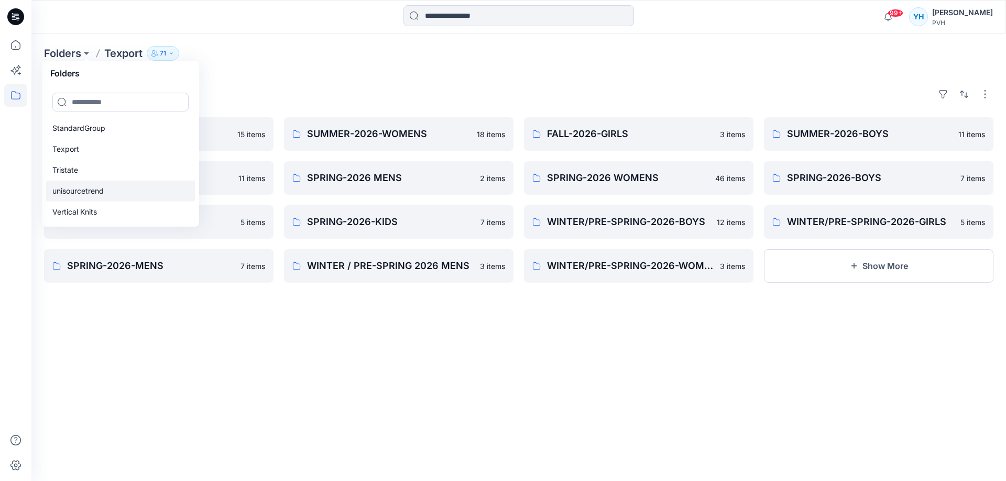
click at [78, 190] on p "unisourcetrend" at bounding box center [77, 191] width 51 height 13
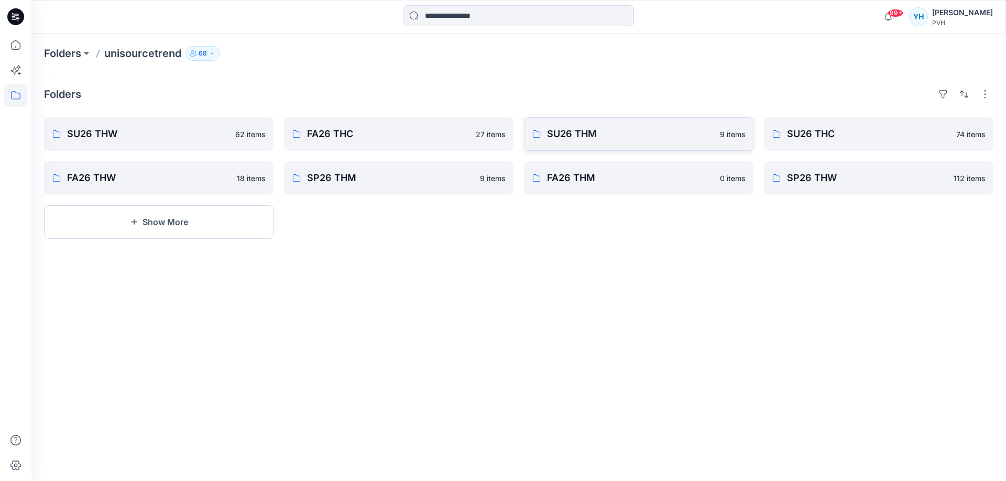
click at [643, 130] on p "SU26 THM" at bounding box center [630, 134] width 167 height 15
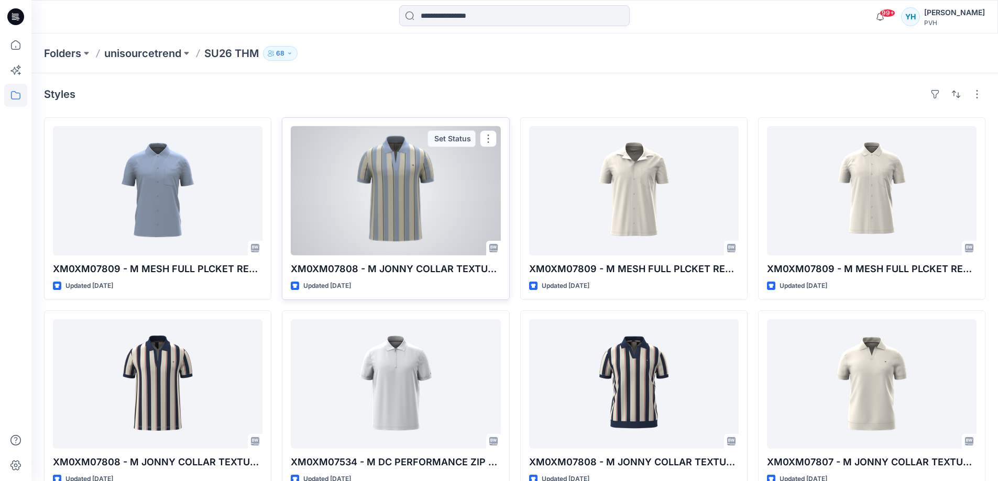
click at [404, 189] on div at bounding box center [396, 190] width 210 height 129
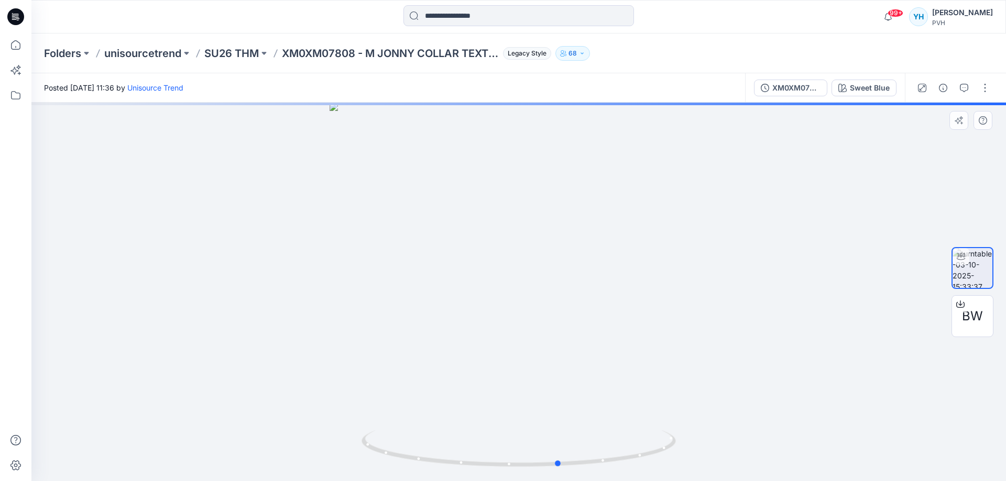
drag, startPoint x: 729, startPoint y: 227, endPoint x: 456, endPoint y: 215, distance: 273.7
click at [456, 215] on div at bounding box center [518, 292] width 974 height 379
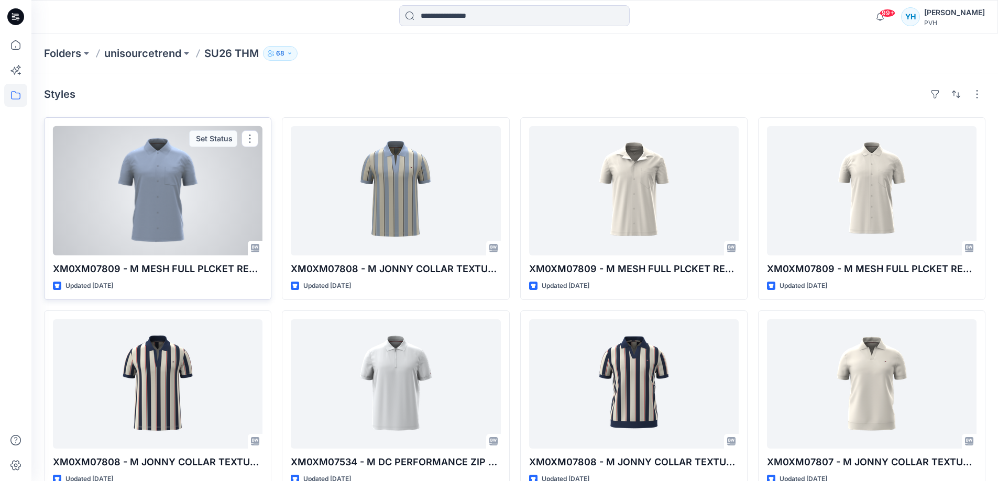
click at [200, 181] on div at bounding box center [158, 190] width 210 height 129
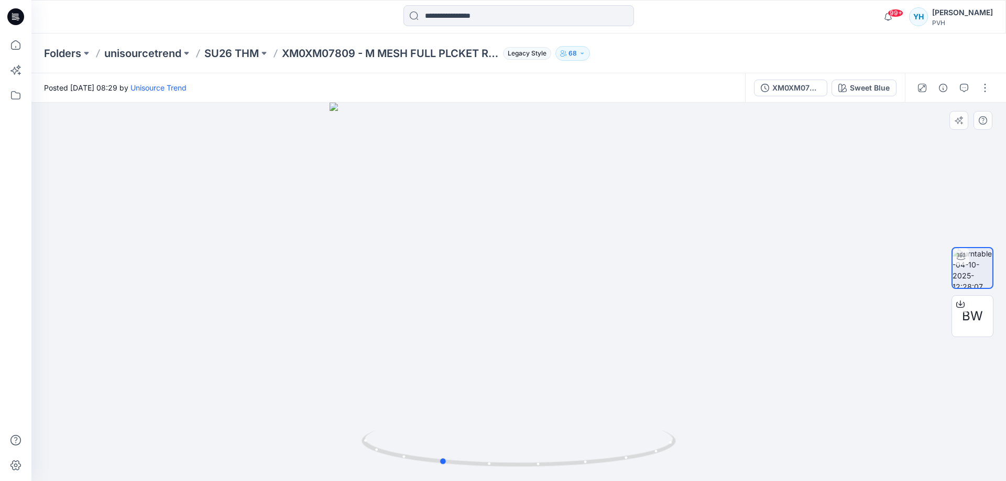
drag, startPoint x: 595, startPoint y: 295, endPoint x: 517, endPoint y: 298, distance: 78.1
click at [517, 298] on div at bounding box center [518, 292] width 974 height 379
click at [344, 300] on div at bounding box center [518, 292] width 974 height 379
drag, startPoint x: 457, startPoint y: 302, endPoint x: 334, endPoint y: 289, distance: 123.9
click at [334, 289] on div at bounding box center [518, 292] width 974 height 379
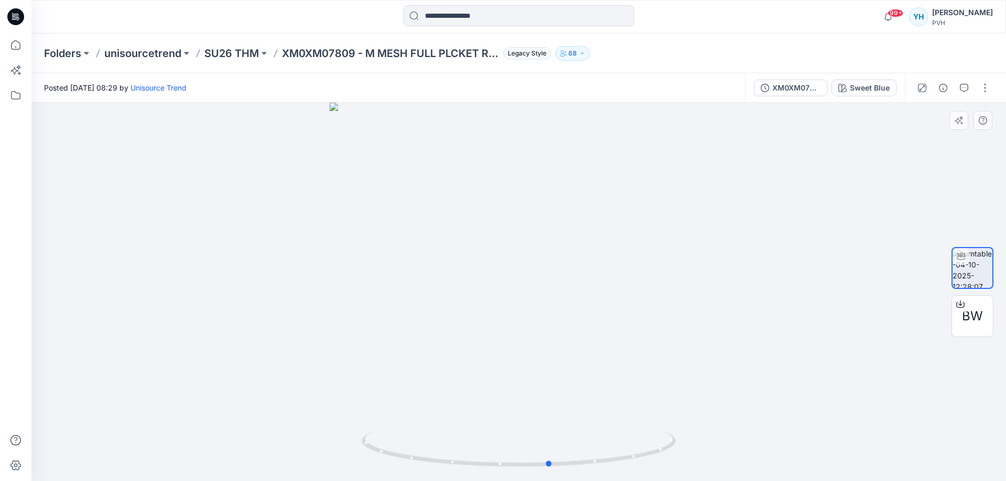
drag, startPoint x: 532, startPoint y: 326, endPoint x: 450, endPoint y: 319, distance: 82.0
click at [450, 319] on div at bounding box center [518, 292] width 974 height 379
click at [965, 307] on div at bounding box center [960, 304] width 17 height 17
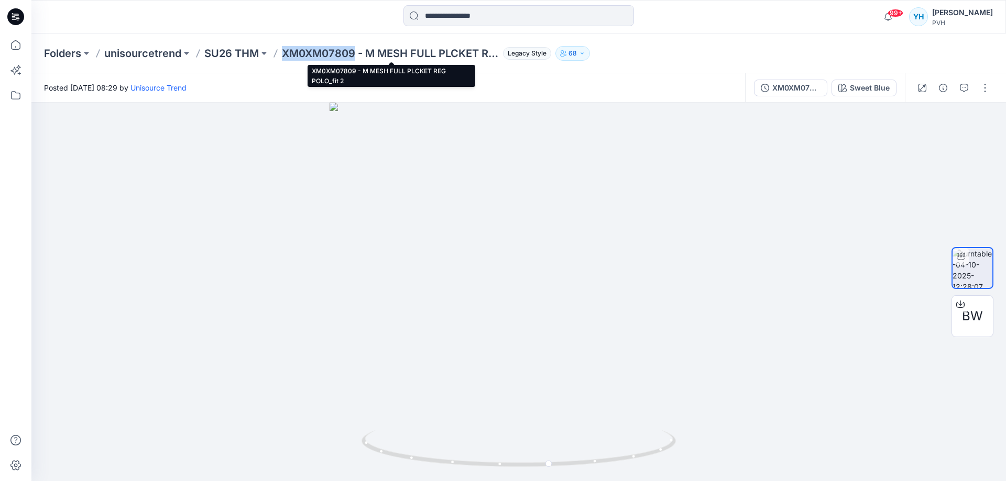
drag, startPoint x: 965, startPoint y: 307, endPoint x: 283, endPoint y: 60, distance: 725.3
click at [283, 60] on p "XM0XM07809 - M MESH FULL PLCKET REG POLO_fit 2" at bounding box center [390, 53] width 217 height 15
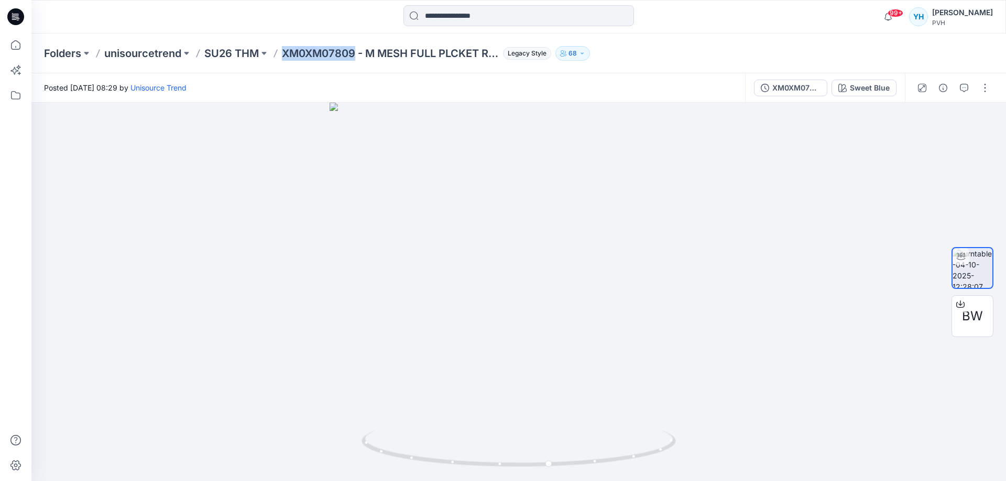
copy p "XM0XM07809"
click at [968, 318] on span "BW" at bounding box center [972, 316] width 21 height 19
click at [964, 92] on button "button" at bounding box center [963, 88] width 17 height 17
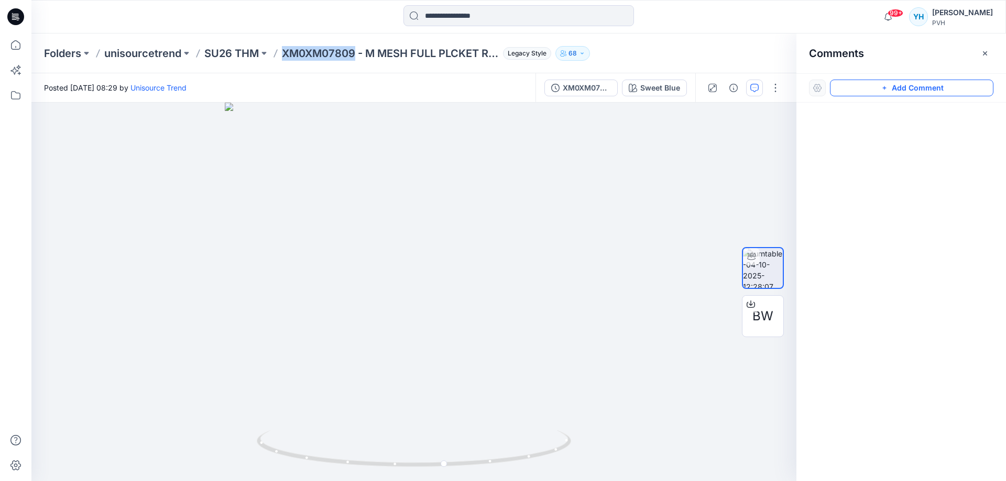
click at [905, 90] on button "Add Comment" at bounding box center [911, 88] width 163 height 17
click at [565, 168] on div "1" at bounding box center [413, 292] width 765 height 379
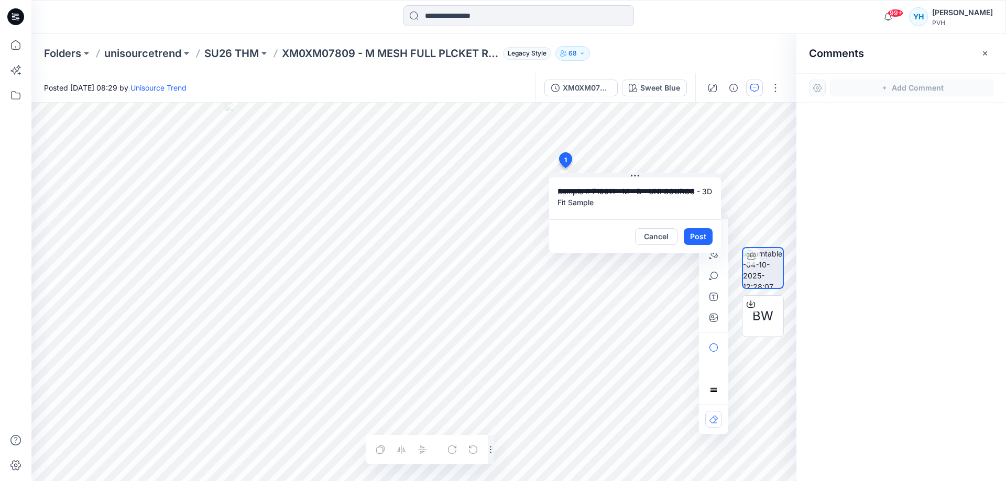
type textarea "**********"
click at [704, 237] on button "Post" at bounding box center [698, 236] width 29 height 17
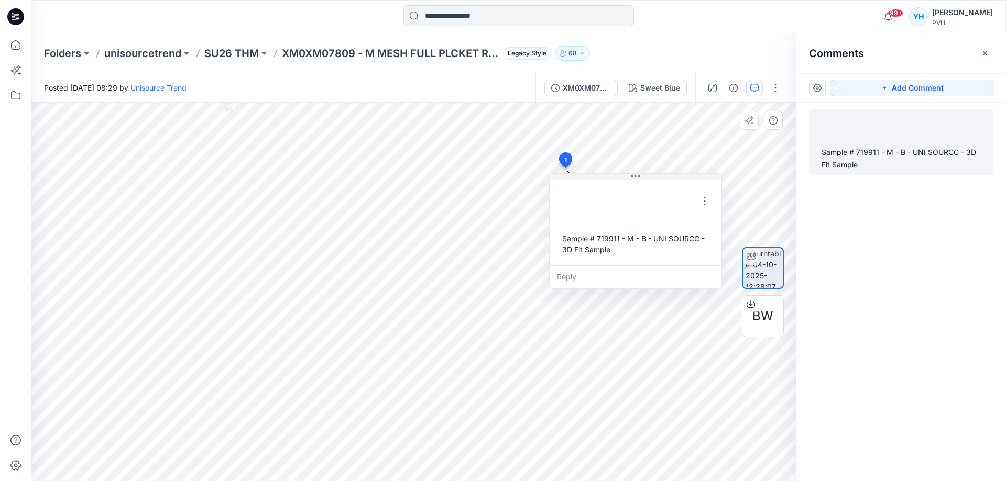
click at [705, 43] on div "Folders unisourcetrend SU26 THM XM0XM07809 - M MESH FULL PLCKET REG POLO_fit 2 …" at bounding box center [518, 54] width 974 height 40
click at [653, 40] on div "Folders unisourcetrend SU26 THM XM0XM07809 - M MESH FULL PLCKET REG POLO_fit 2 …" at bounding box center [518, 54] width 974 height 40
click at [67, 52] on p "Folders" at bounding box center [62, 53] width 37 height 15
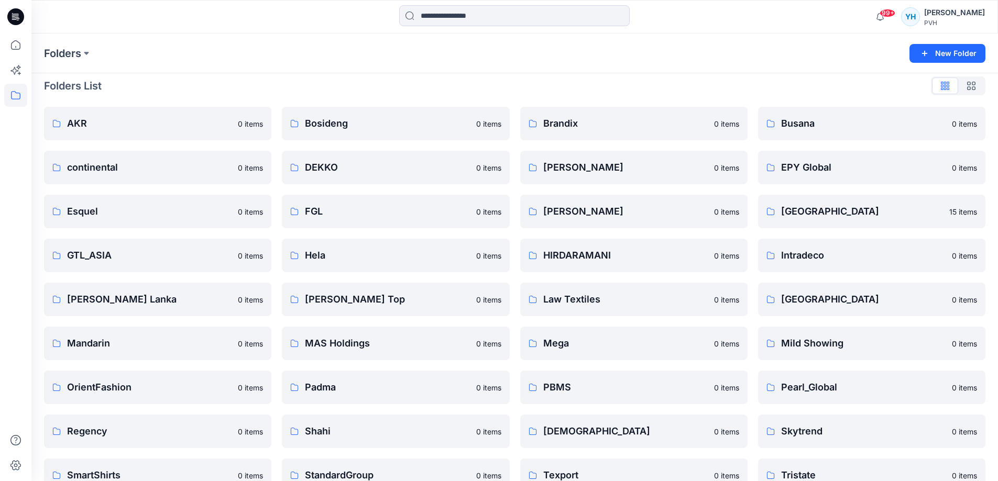
scroll to position [76, 0]
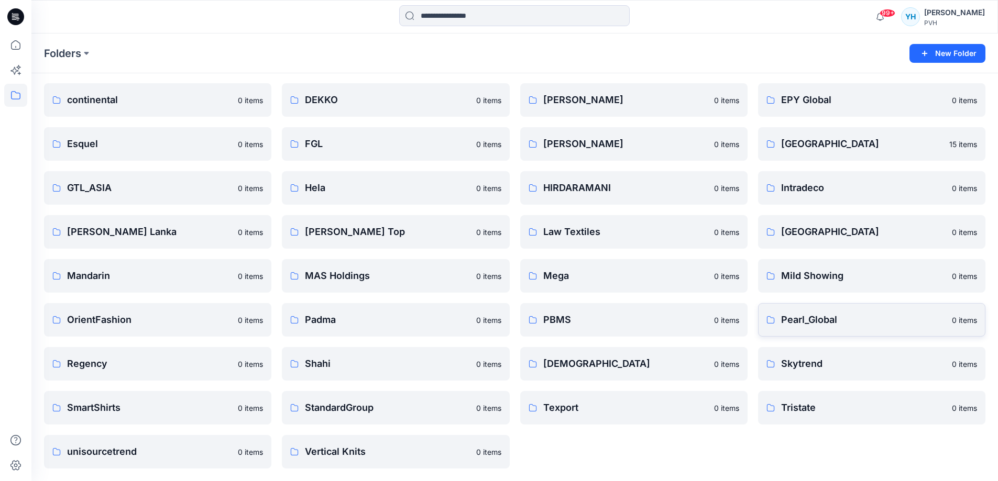
click at [828, 320] on p "Pearl_Global" at bounding box center [863, 320] width 164 height 15
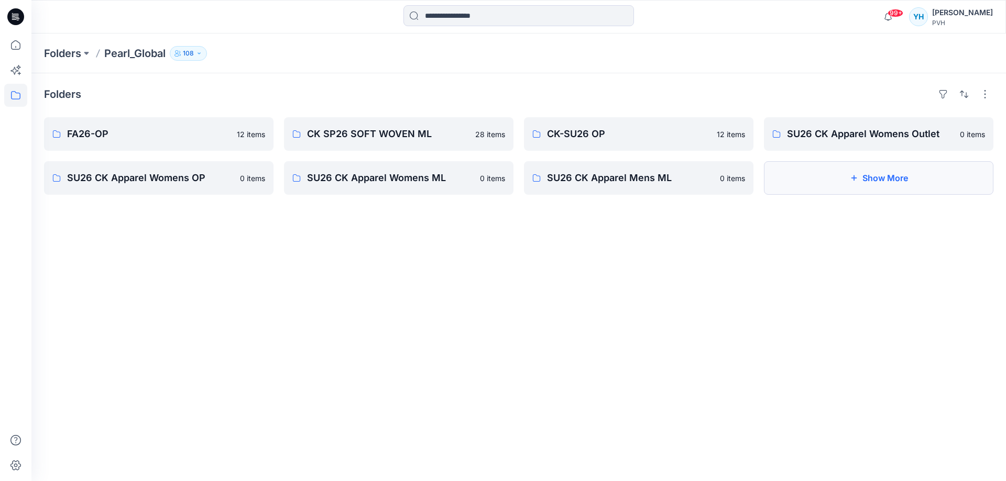
click at [847, 182] on button "Show More" at bounding box center [878, 178] width 229 height 34
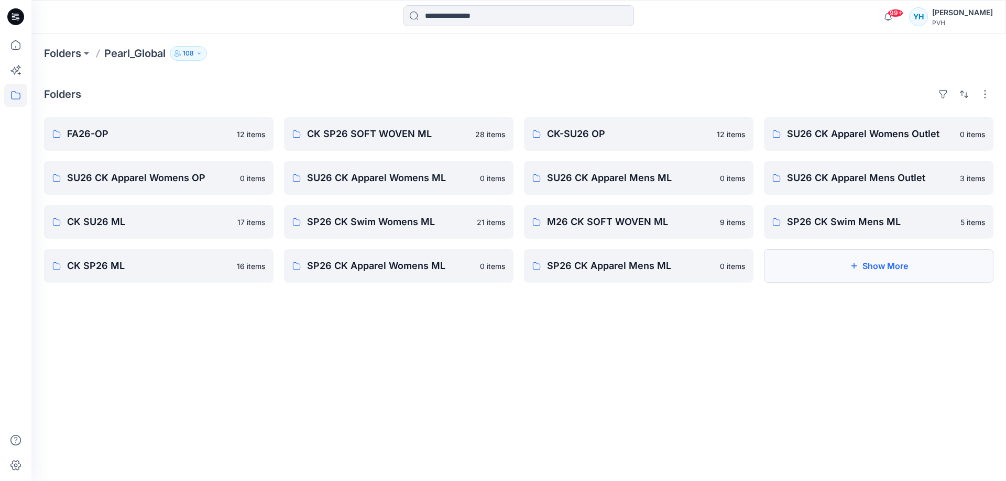
click at [862, 261] on button "Show More" at bounding box center [878, 266] width 229 height 34
click at [82, 57] on button at bounding box center [86, 53] width 10 height 15
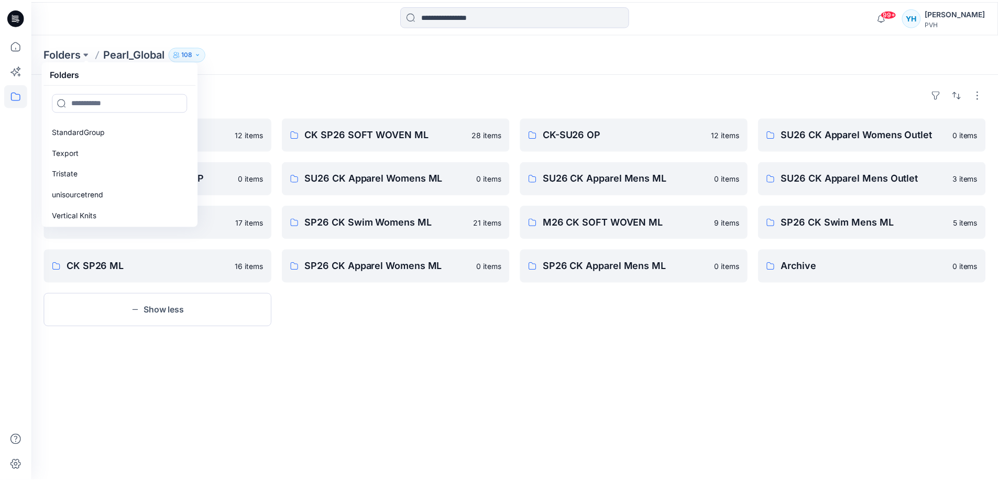
scroll to position [691, 0]
click at [434, 74] on div "Folders FA26-OP 12 items SU26 CK Apparel Womens OP 0 items CK SU26 ML 17 items …" at bounding box center [518, 277] width 974 height 408
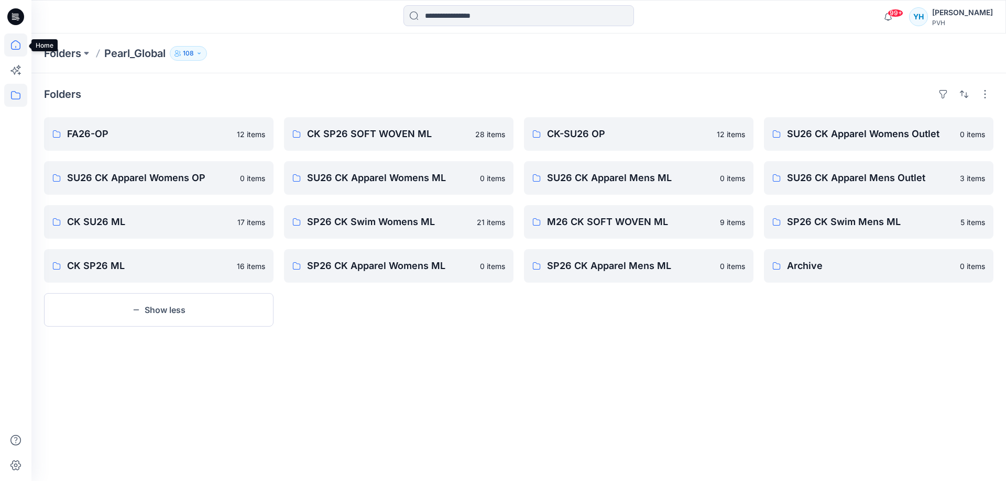
click at [17, 43] on icon at bounding box center [15, 45] width 23 height 23
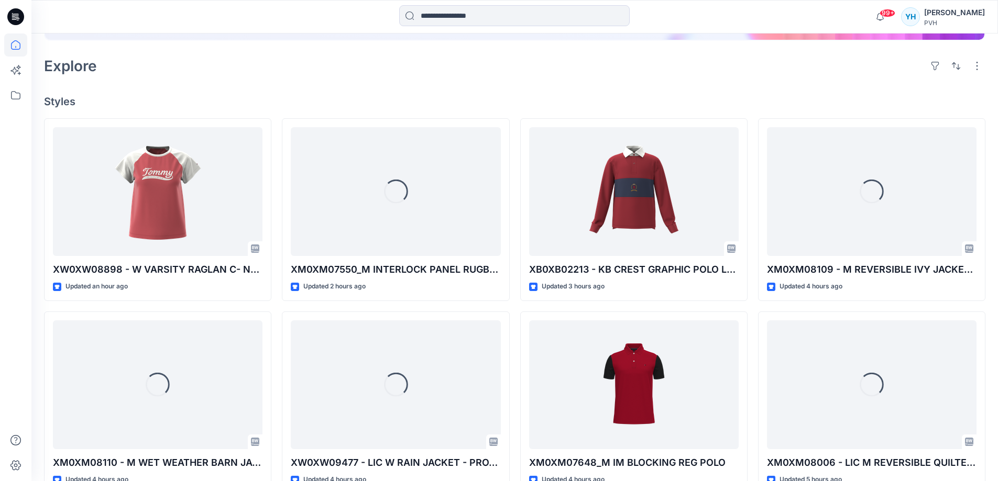
scroll to position [216, 0]
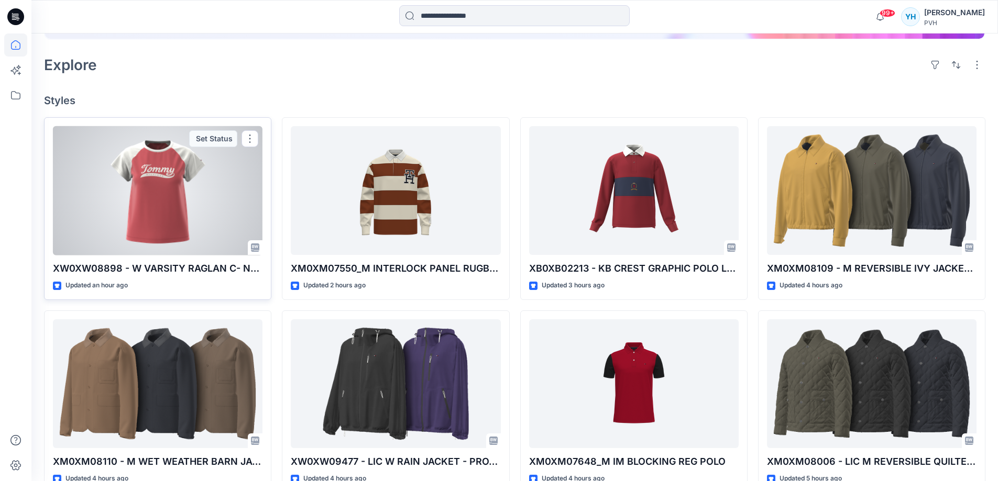
click at [177, 199] on div at bounding box center [158, 190] width 210 height 129
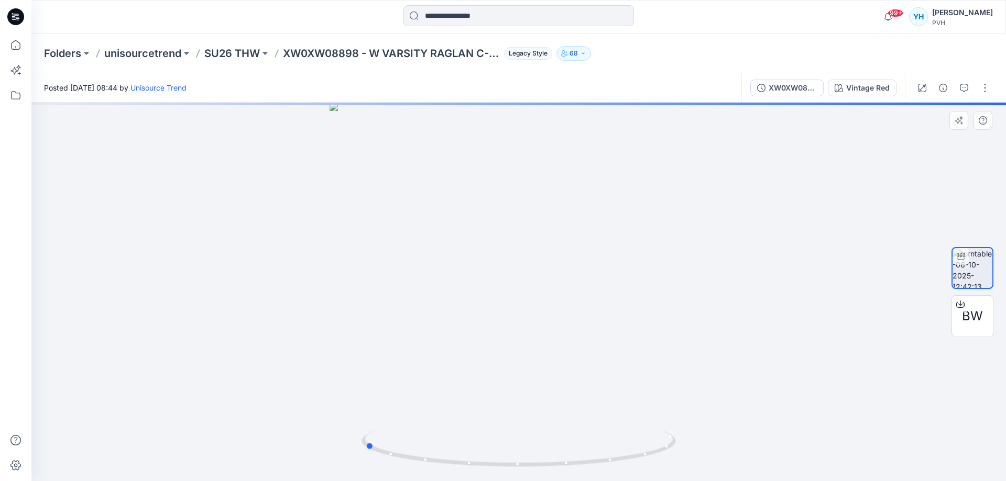
drag, startPoint x: 650, startPoint y: 314, endPoint x: 496, endPoint y: 315, distance: 154.0
click at [496, 315] on div at bounding box center [518, 292] width 974 height 379
drag, startPoint x: 390, startPoint y: 316, endPoint x: 348, endPoint y: 315, distance: 42.4
click at [348, 315] on div at bounding box center [518, 292] width 974 height 379
drag, startPoint x: 680, startPoint y: 332, endPoint x: 584, endPoint y: 331, distance: 96.4
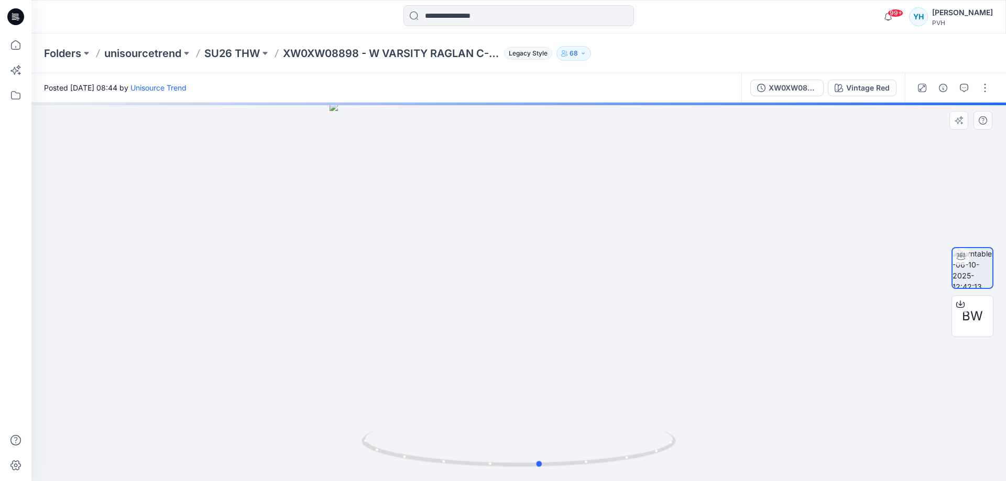
click at [584, 331] on div at bounding box center [518, 292] width 974 height 379
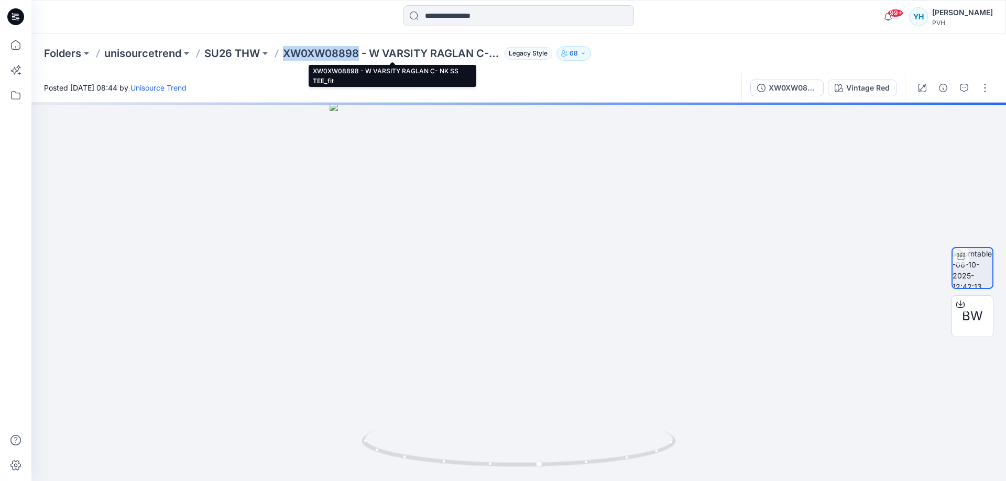
drag, startPoint x: 359, startPoint y: 56, endPoint x: 284, endPoint y: 59, distance: 75.0
click at [284, 59] on p "XW0XW08898 - W VARSITY RAGLAN C- NK SS TEE_fit" at bounding box center [391, 53] width 217 height 15
copy p "XW0XW08898"
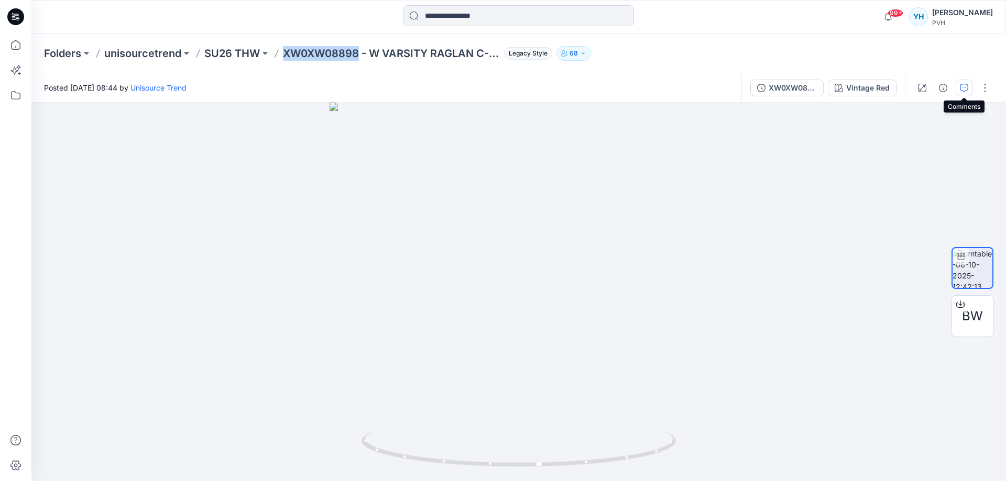
click at [963, 87] on icon "button" at bounding box center [964, 88] width 8 height 8
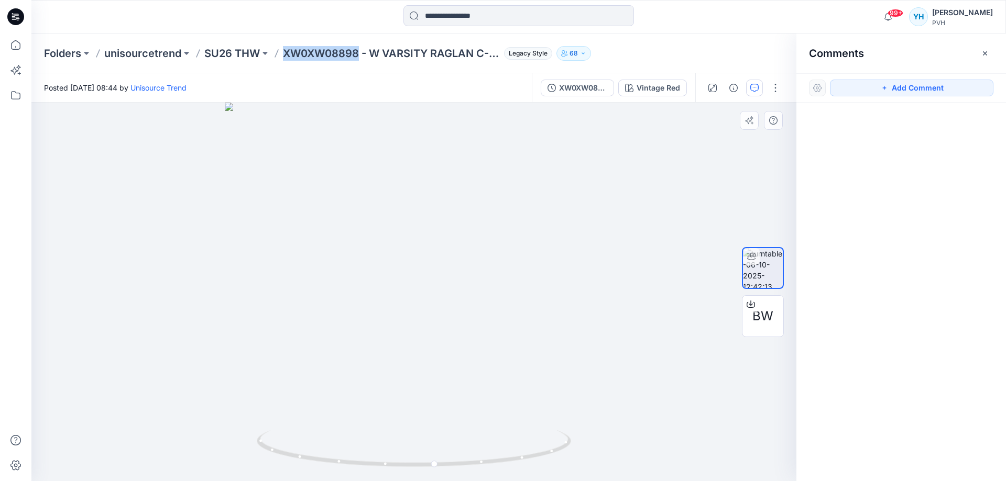
drag, startPoint x: 881, startPoint y: 91, endPoint x: 602, endPoint y: 188, distance: 295.2
click at [852, 89] on button "Add Comment" at bounding box center [911, 88] width 163 height 17
click at [588, 191] on div "1" at bounding box center [413, 292] width 765 height 379
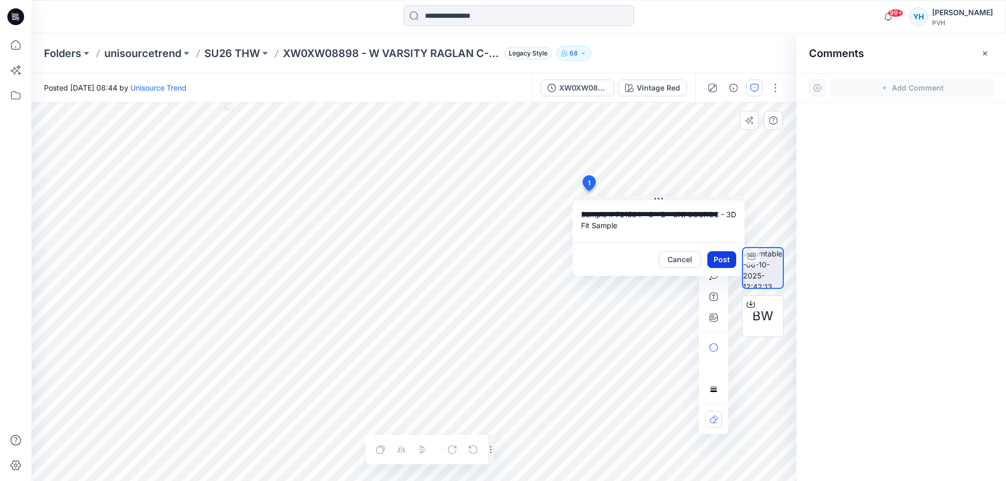
type textarea "**********"
click at [719, 260] on button "Post" at bounding box center [721, 259] width 29 height 17
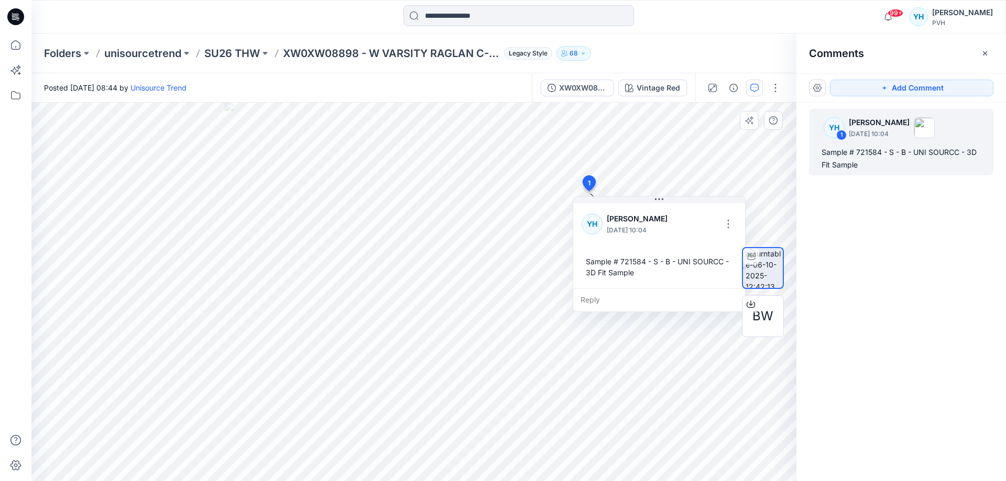
click at [669, 51] on div "Folders unisourcetrend SU26 THW XW0XW08898 - W VARSITY RAGLAN C- NK SS TEE_fit …" at bounding box center [477, 53] width 867 height 15
click at [19, 47] on icon at bounding box center [15, 45] width 23 height 23
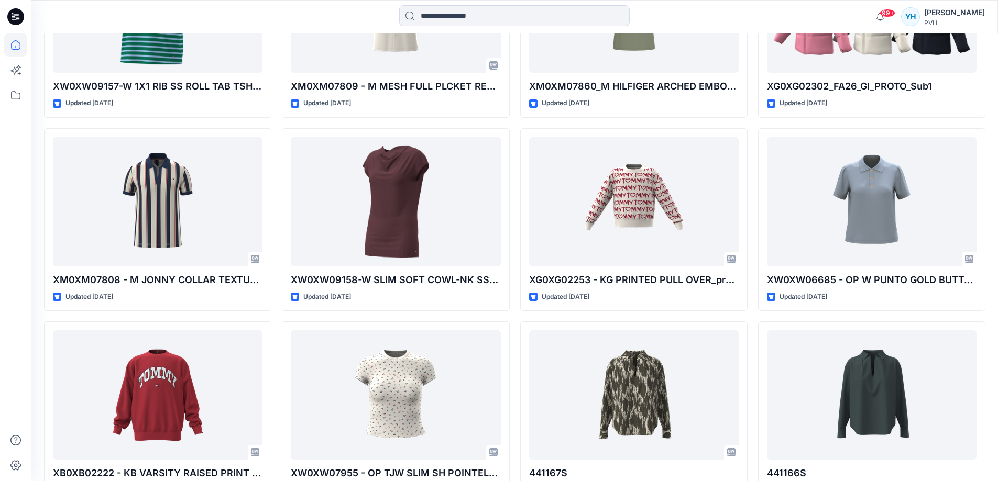
scroll to position [1562, 0]
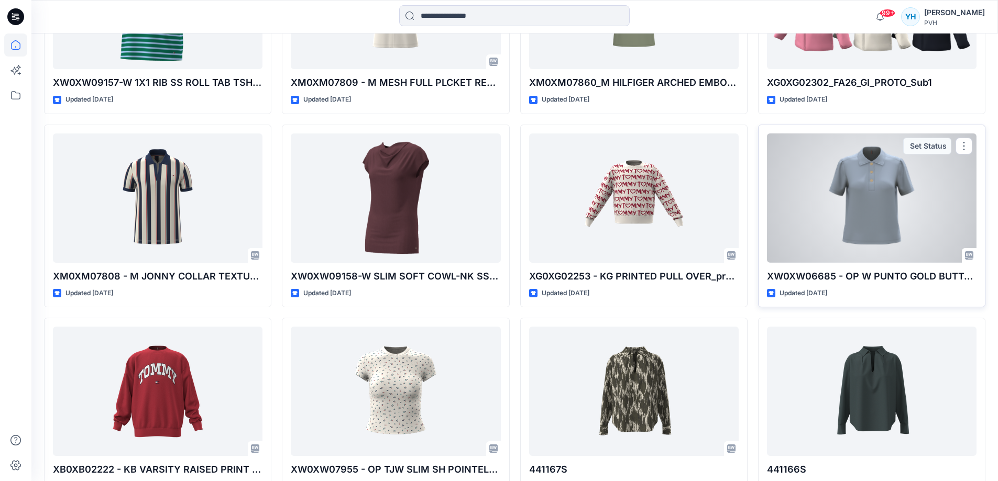
click at [867, 226] on div at bounding box center [872, 198] width 210 height 129
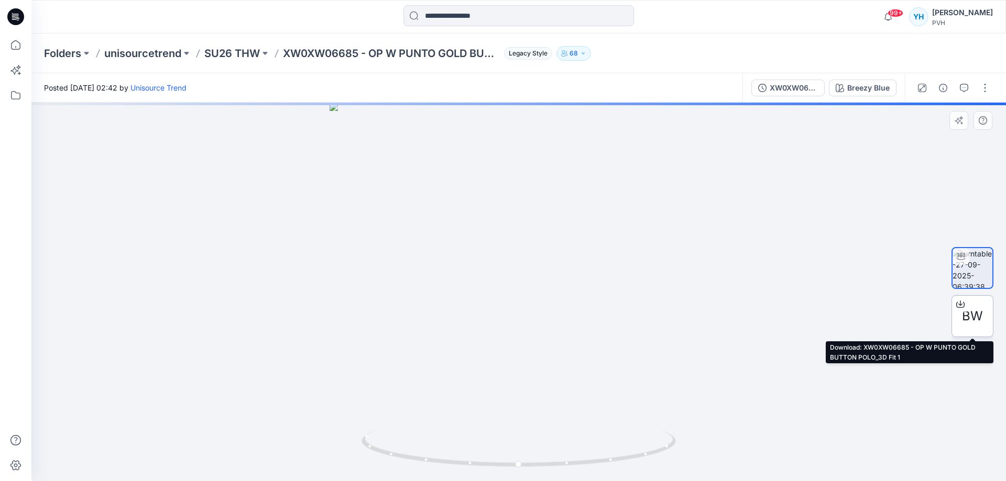
click at [977, 321] on span "BW" at bounding box center [972, 316] width 21 height 19
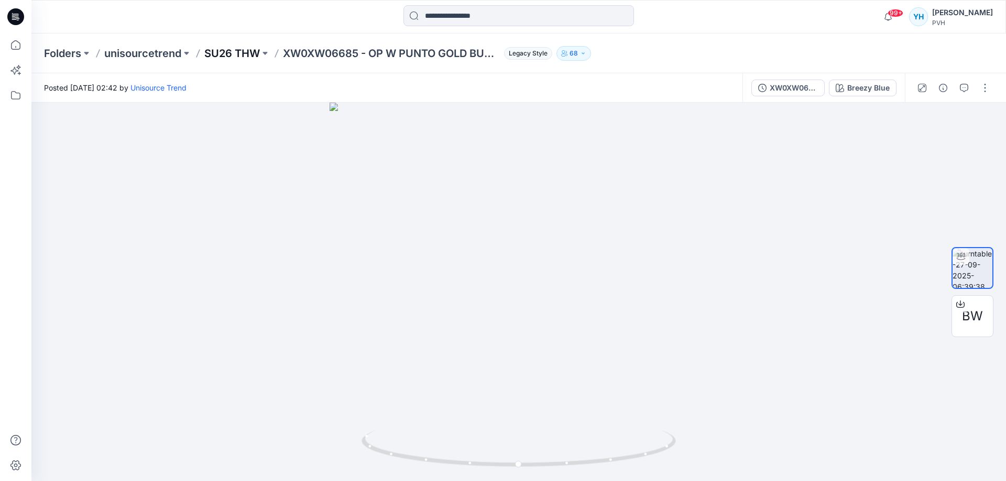
click at [251, 54] on p "SU26 THW" at bounding box center [232, 53] width 56 height 15
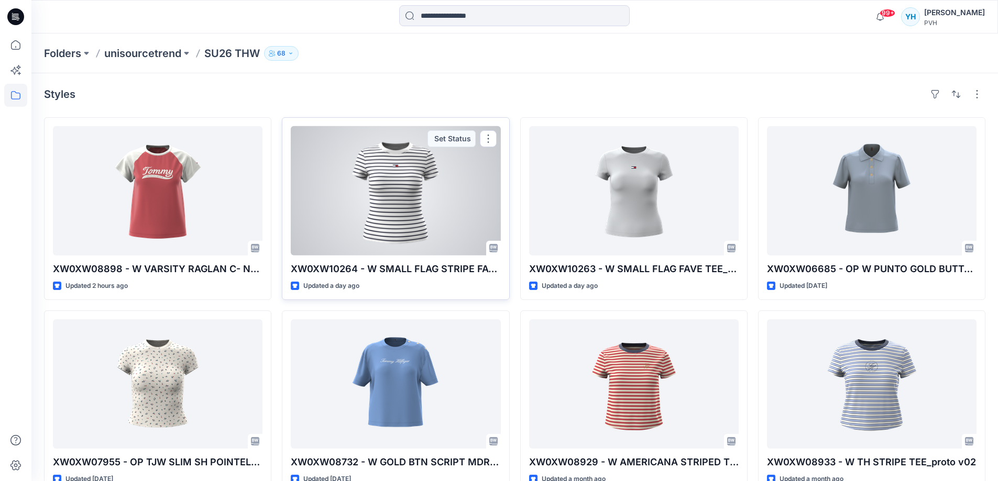
click at [424, 195] on div at bounding box center [396, 190] width 210 height 129
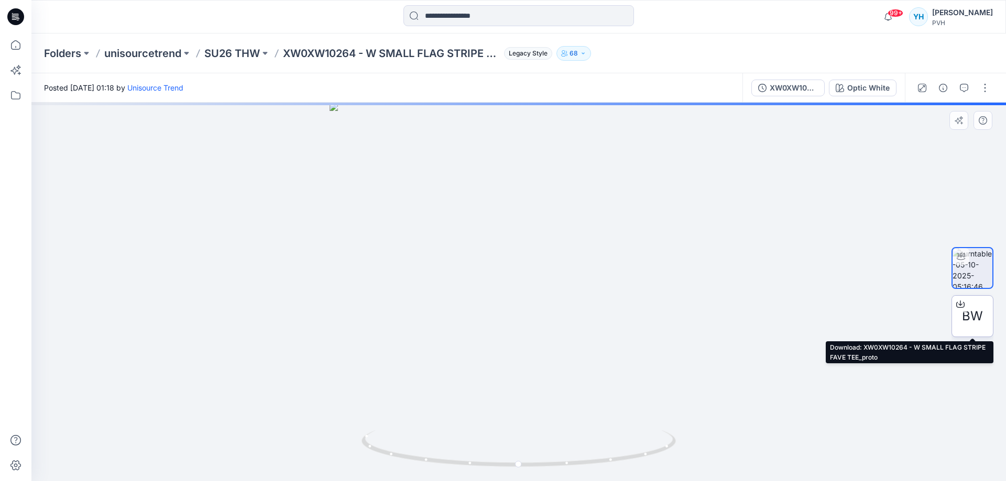
click at [965, 322] on span "BW" at bounding box center [972, 316] width 21 height 19
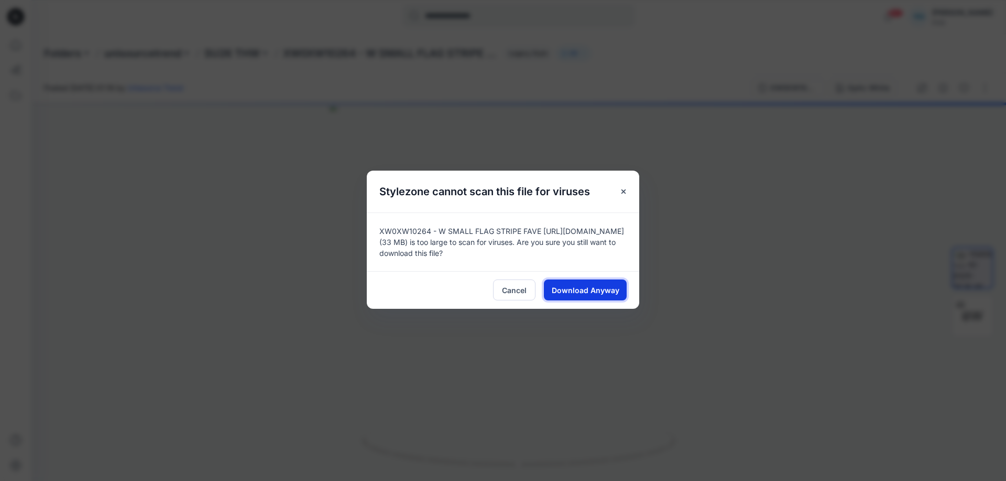
click at [587, 291] on span "Download Anyway" at bounding box center [586, 290] width 68 height 11
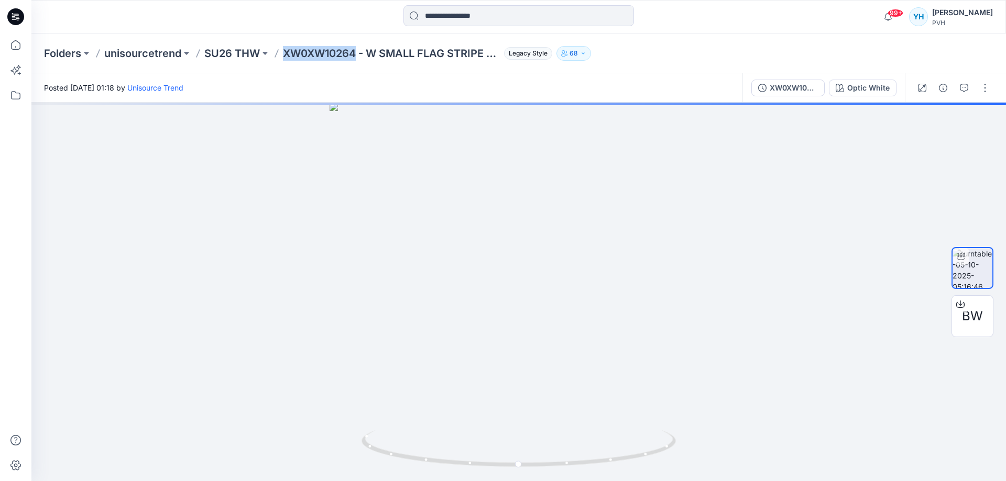
drag, startPoint x: 357, startPoint y: 57, endPoint x: 280, endPoint y: 59, distance: 77.6
click at [280, 59] on div "Folders unisourcetrend SU26 THW XW0XW10264 - W SMALL FLAG STRIPE FAVE TEE_proto…" at bounding box center [477, 53] width 867 height 15
copy p "XW0XW10264"
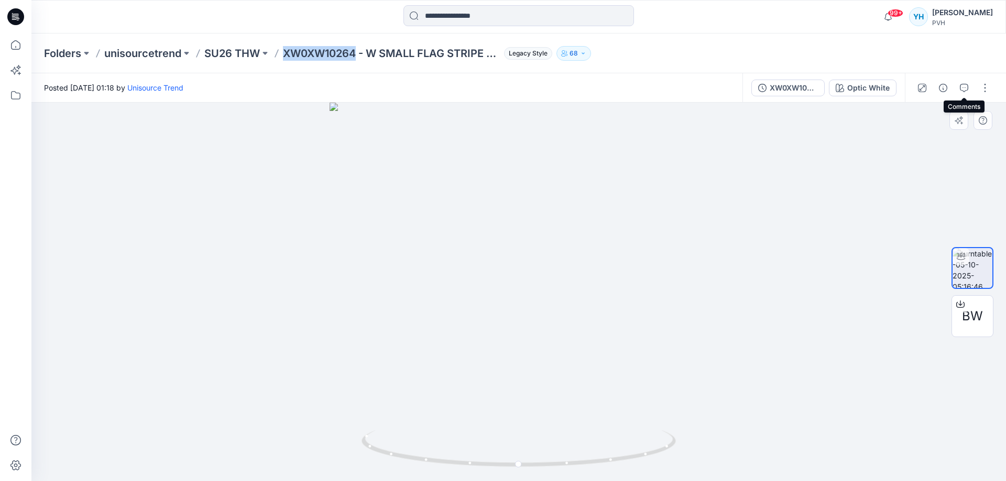
drag, startPoint x: 966, startPoint y: 87, endPoint x: 753, endPoint y: 169, distance: 229.0
click at [963, 87] on icon "button" at bounding box center [964, 88] width 8 height 8
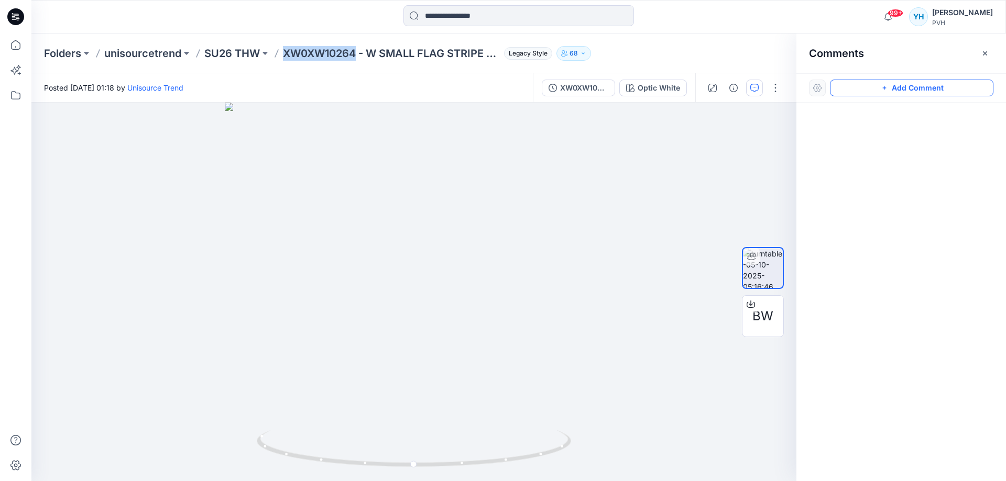
drag, startPoint x: 846, startPoint y: 88, endPoint x: 675, endPoint y: 131, distance: 176.6
click at [835, 88] on button "Add Comment" at bounding box center [911, 88] width 163 height 17
click at [592, 147] on div "1" at bounding box center [413, 292] width 765 height 379
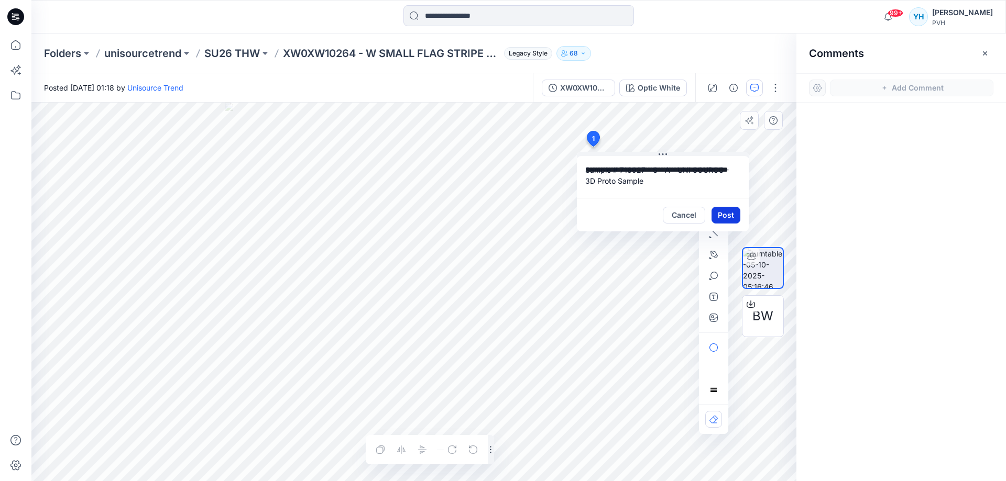
type textarea "**********"
click at [720, 217] on button "Post" at bounding box center [725, 215] width 29 height 17
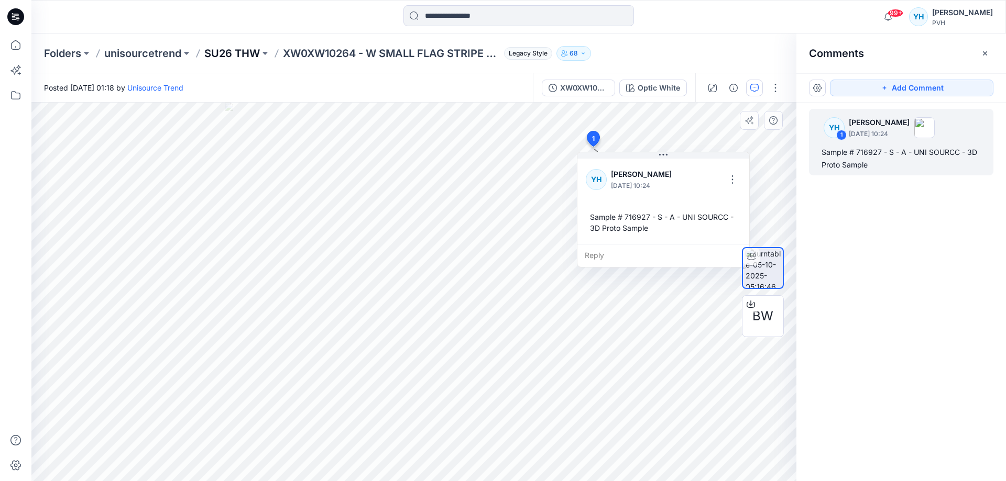
click at [236, 57] on p "SU26 THW" at bounding box center [232, 53] width 56 height 15
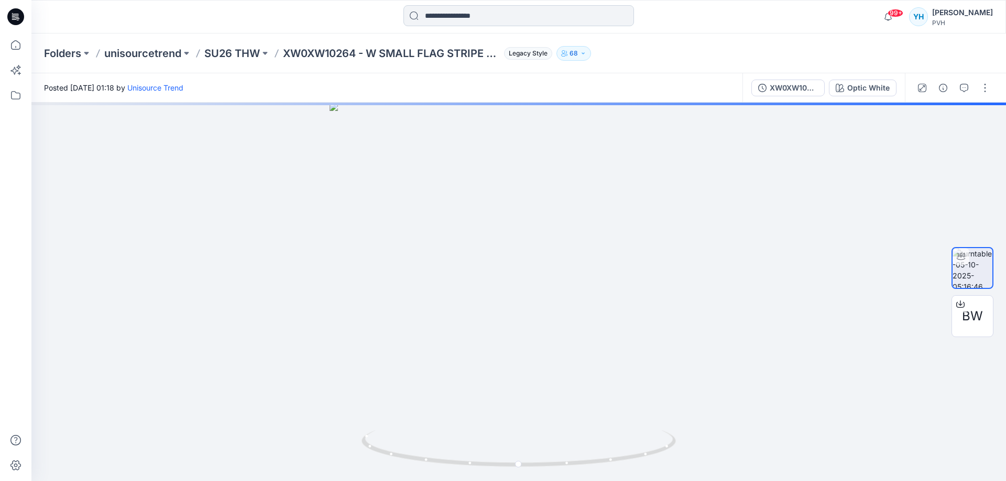
click at [503, 21] on input at bounding box center [518, 15] width 230 height 21
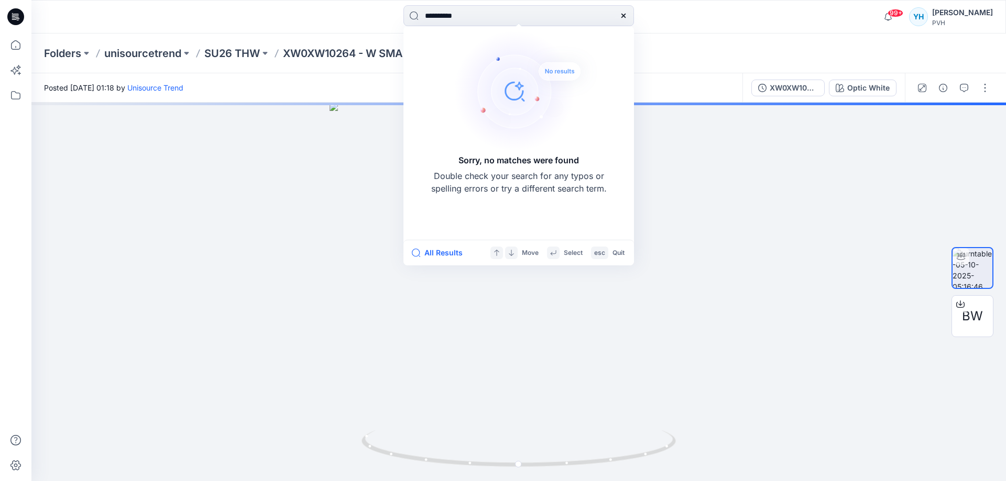
type input "**********"
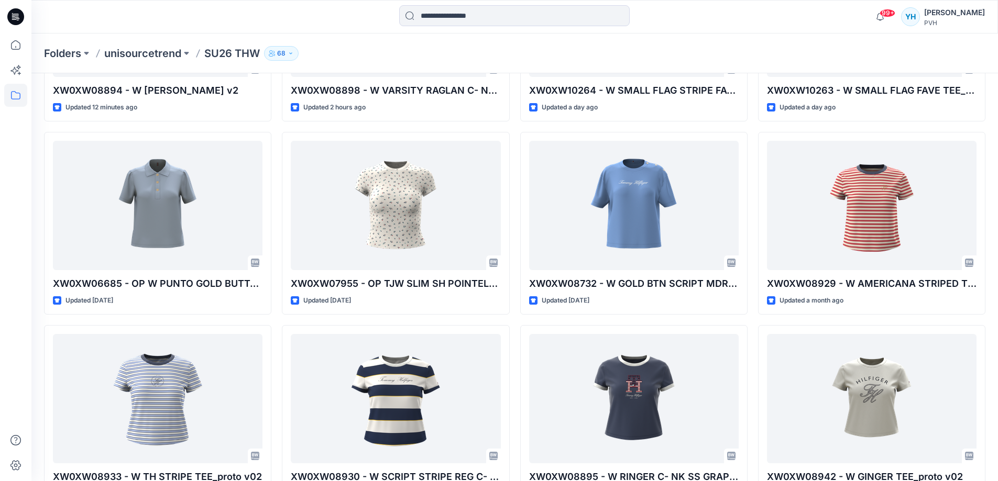
scroll to position [178, 0]
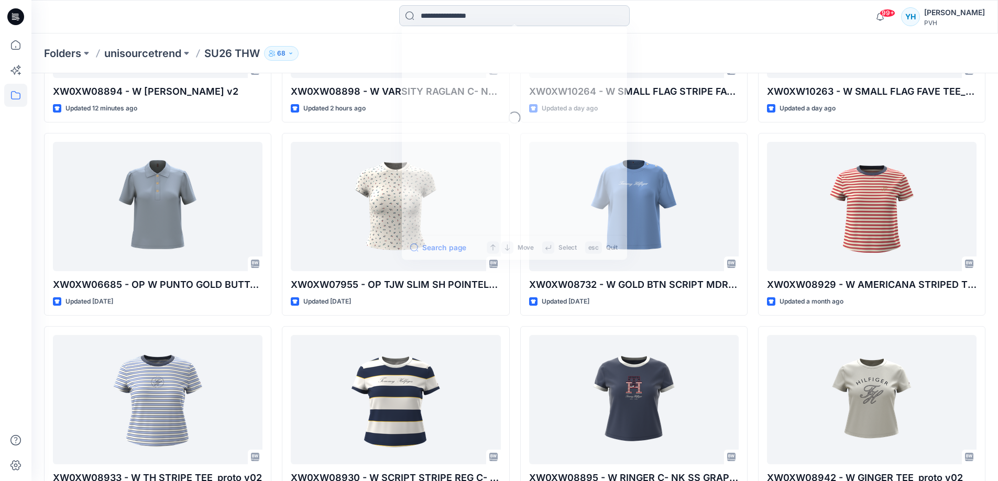
click at [491, 16] on input at bounding box center [514, 15] width 230 height 21
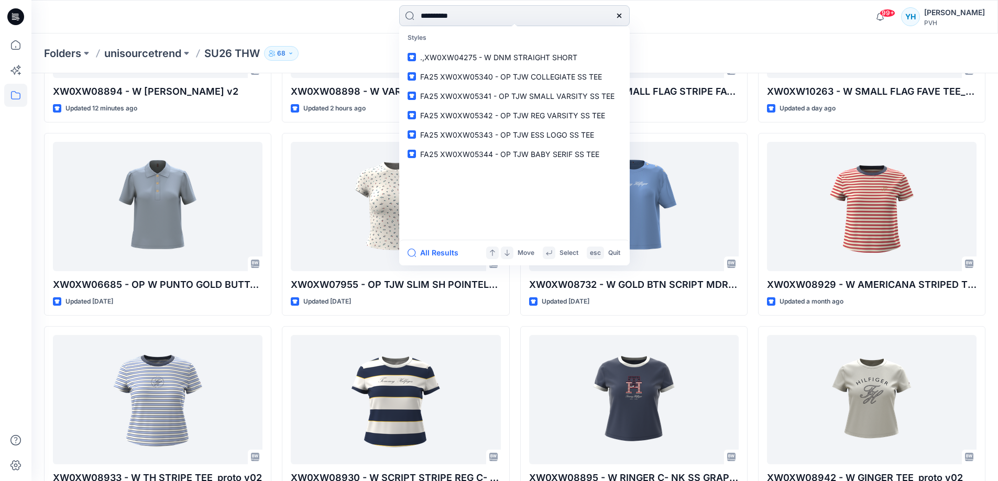
type input "**********"
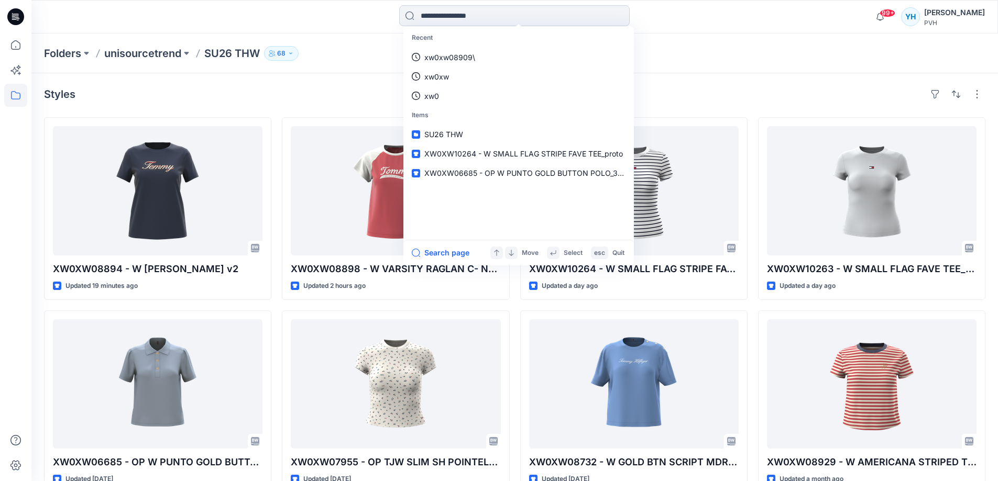
click at [492, 16] on input at bounding box center [514, 15] width 230 height 21
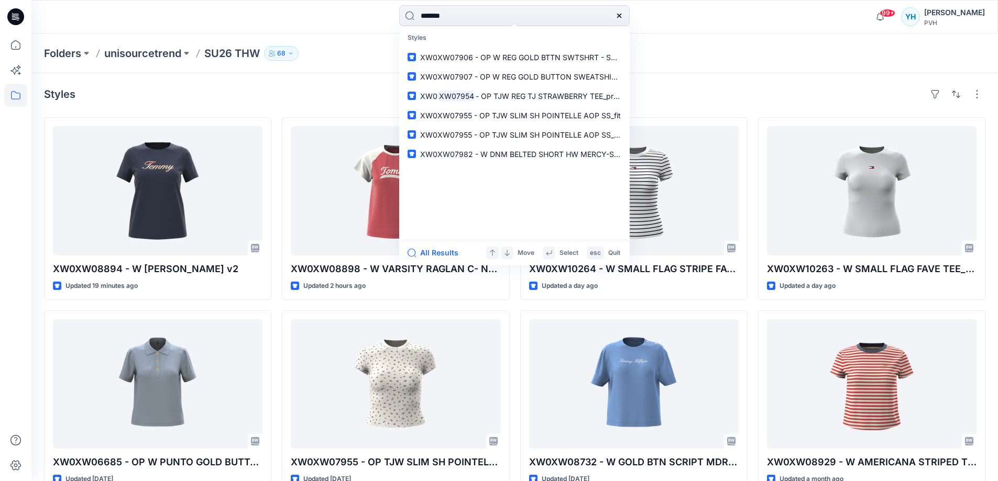
type input "*******"
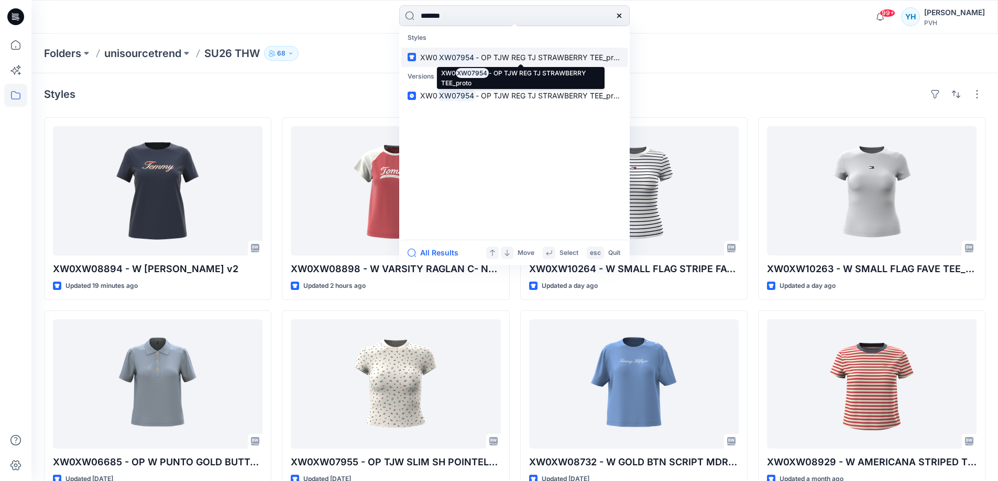
click at [517, 54] on span "- OP TJW REG TJ STRAWBERRY TEE_proto" at bounding box center [550, 57] width 149 height 9
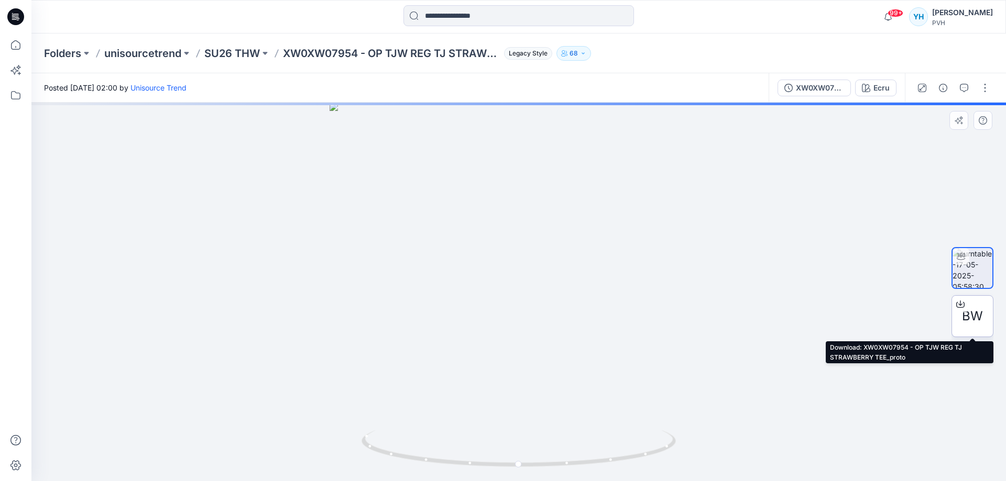
click at [964, 309] on div at bounding box center [960, 304] width 17 height 17
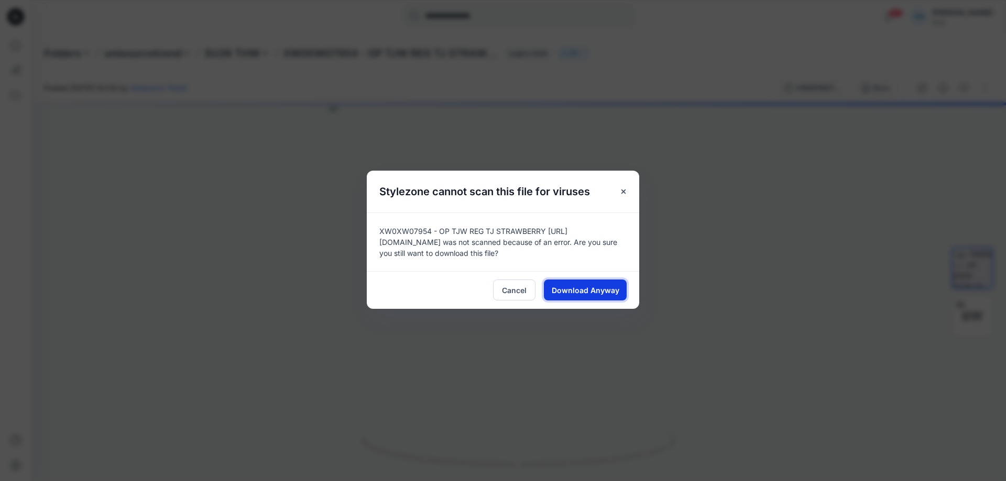
click at [578, 287] on span "Download Anyway" at bounding box center [586, 290] width 68 height 11
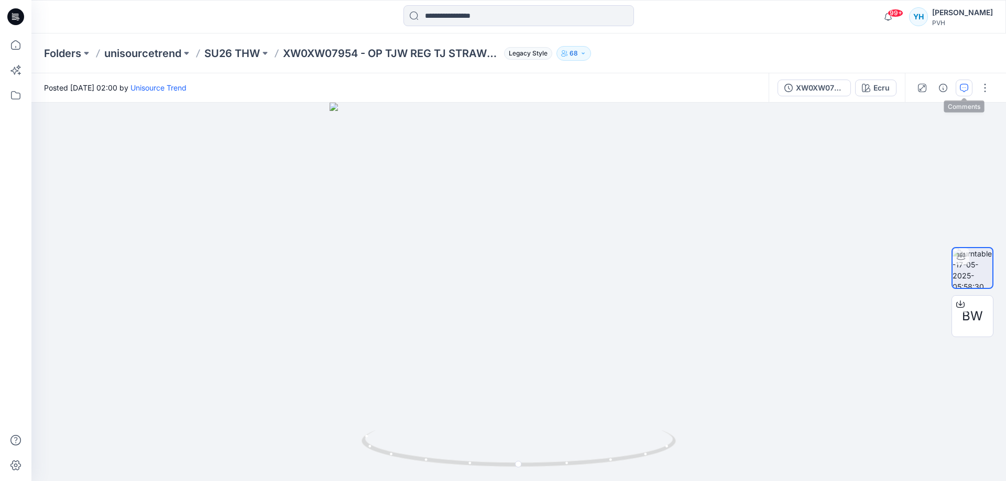
click at [968, 84] on icon "button" at bounding box center [964, 88] width 8 height 8
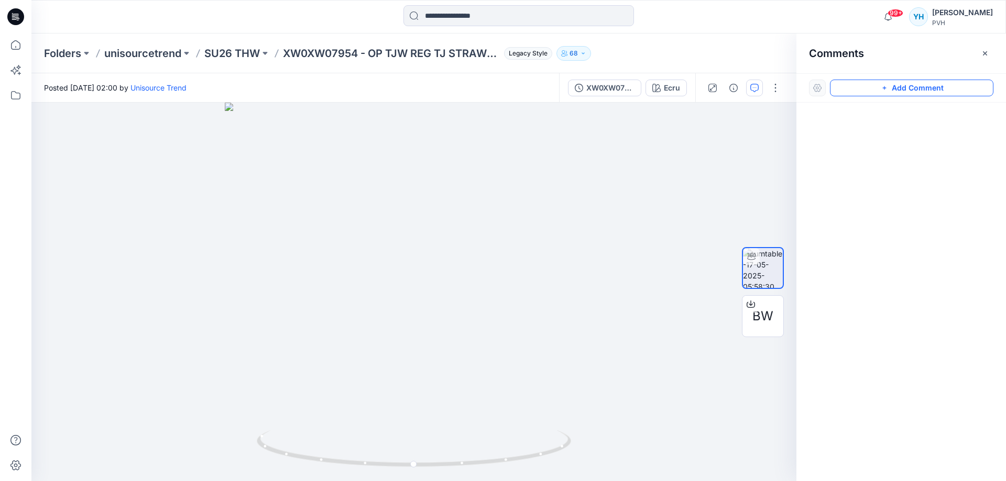
click at [886, 89] on icon "button" at bounding box center [884, 88] width 8 height 8
click at [567, 147] on div "1" at bounding box center [413, 292] width 765 height 379
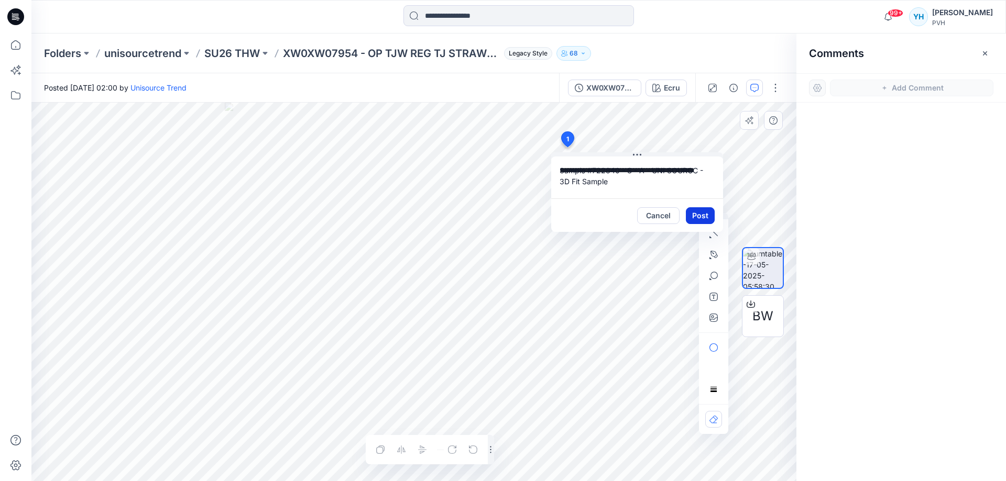
type textarea "**********"
click at [707, 213] on button "Post" at bounding box center [700, 215] width 29 height 17
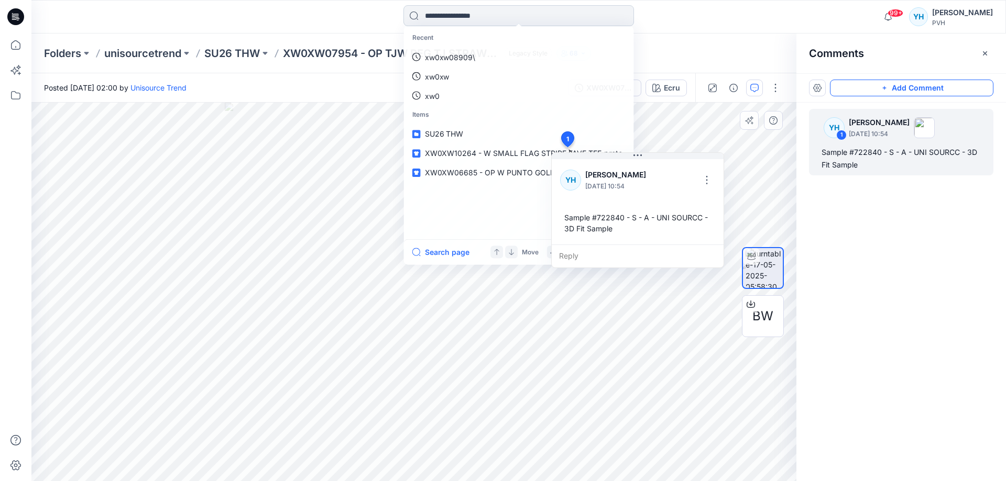
click at [454, 17] on input at bounding box center [518, 15] width 230 height 21
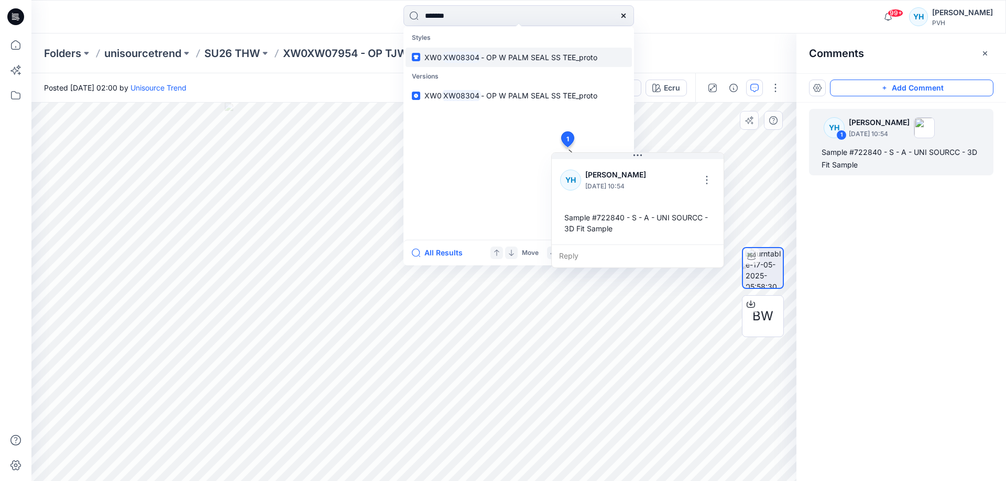
type input "*******"
click at [473, 53] on mark "XW08304" at bounding box center [461, 57] width 39 height 12
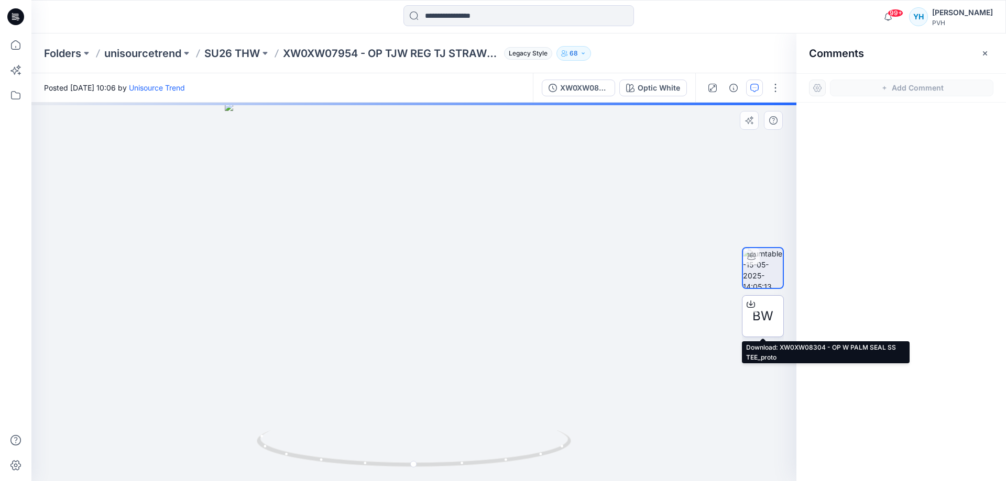
click at [757, 316] on span "BW" at bounding box center [762, 316] width 21 height 19
